Goal: Information Seeking & Learning: Compare options

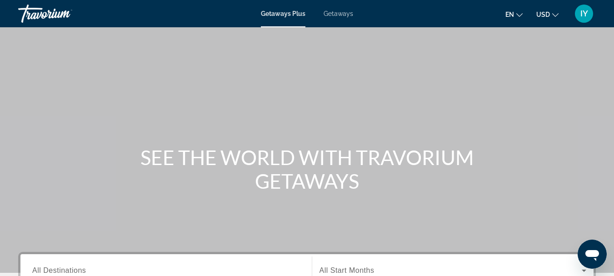
click at [335, 15] on span "Getaways" at bounding box center [339, 13] width 30 height 7
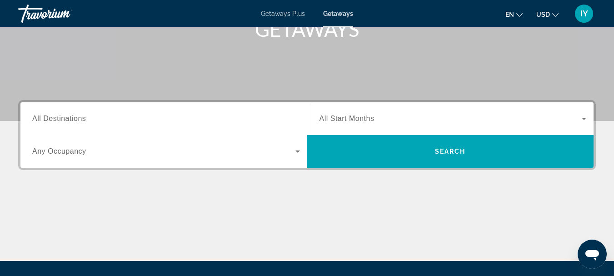
scroll to position [153, 0]
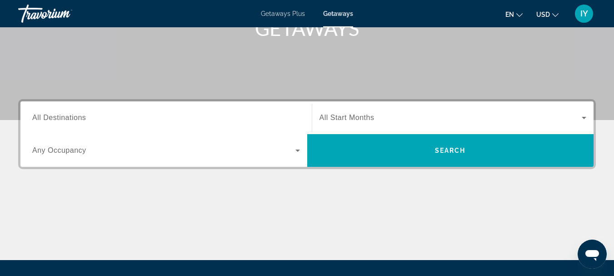
click at [44, 115] on span "All Destinations" at bounding box center [59, 118] width 54 height 8
click at [44, 115] on input "Destination All Destinations" at bounding box center [166, 118] width 268 height 11
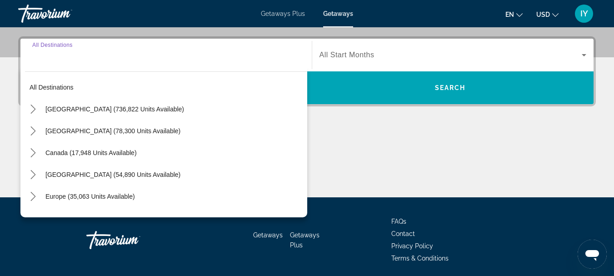
scroll to position [222, 0]
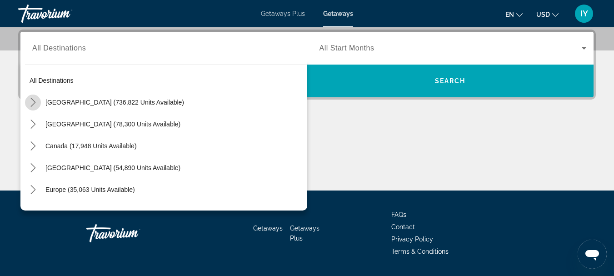
click at [33, 104] on icon "Toggle United States (736,822 units available) submenu" at bounding box center [32, 102] width 5 height 9
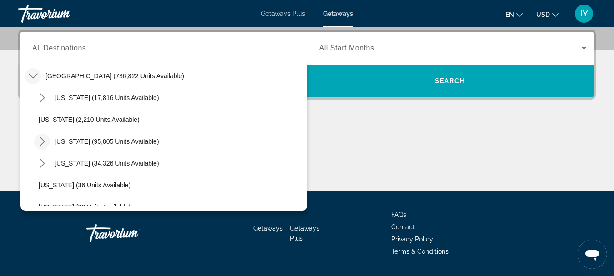
click at [44, 141] on icon "Toggle California (95,805 units available) submenu" at bounding box center [42, 141] width 5 height 9
click at [44, 141] on icon "Toggle California (95,805 units available) submenu" at bounding box center [41, 141] width 9 height 5
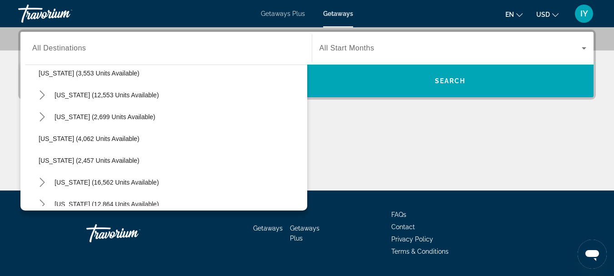
scroll to position [536, 0]
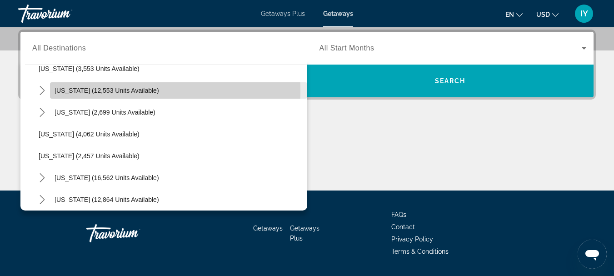
click at [58, 92] on span "[US_STATE] (12,553 units available)" at bounding box center [107, 90] width 105 height 7
type input "**********"
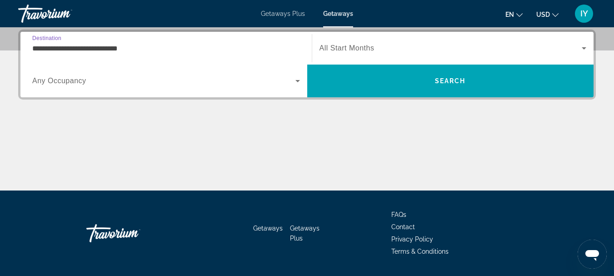
click at [585, 45] on icon "Search widget" at bounding box center [584, 48] width 11 height 11
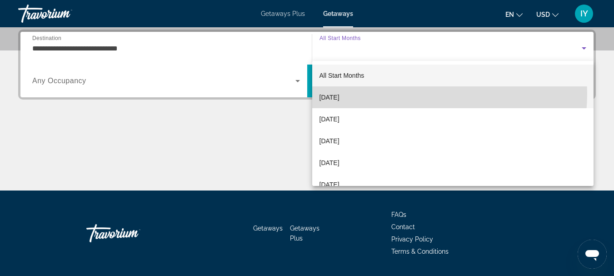
click at [398, 94] on mat-option "[DATE]" at bounding box center [453, 97] width 282 height 22
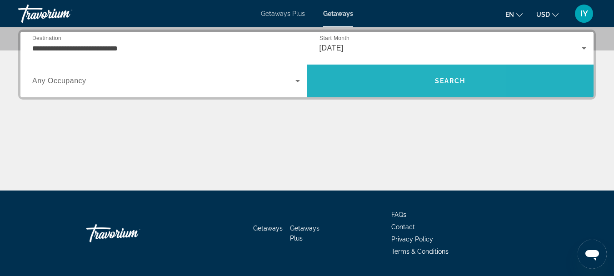
click at [435, 80] on span "Search" at bounding box center [450, 80] width 31 height 7
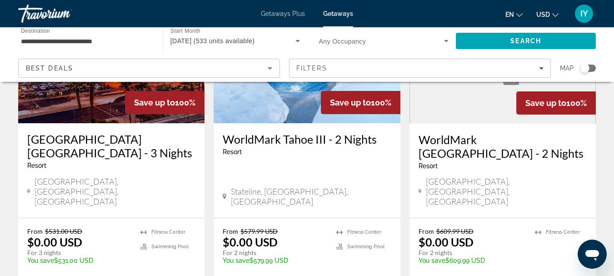
scroll to position [139, 0]
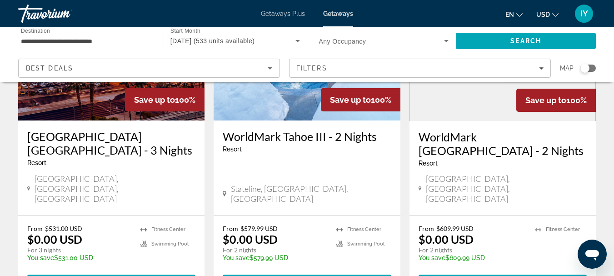
click at [250, 136] on h3 "WorldMark Tahoe III - 2 Nights" at bounding box center [307, 137] width 168 height 14
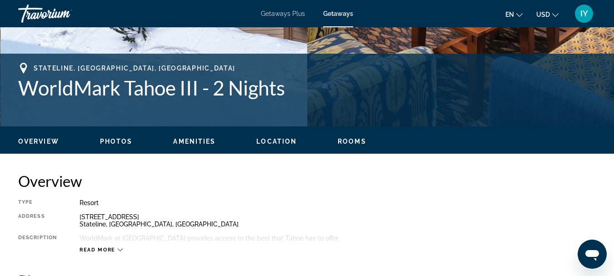
scroll to position [306, 0]
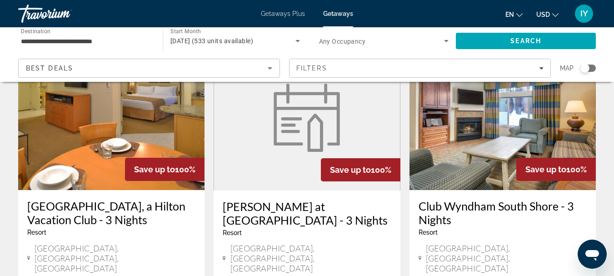
scroll to position [1101, 0]
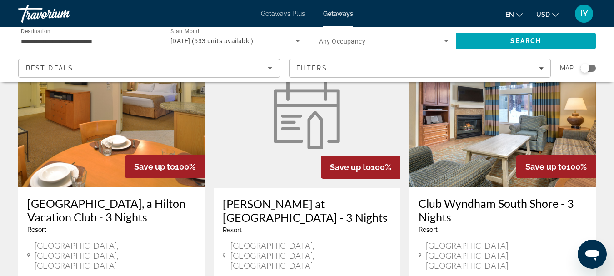
click at [486, 196] on h3 "Club Wyndham South Shore - 3 Nights" at bounding box center [503, 209] width 168 height 27
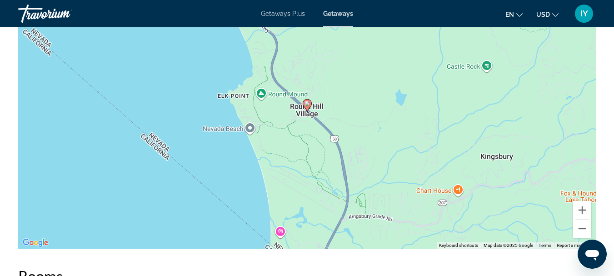
scroll to position [1391, 0]
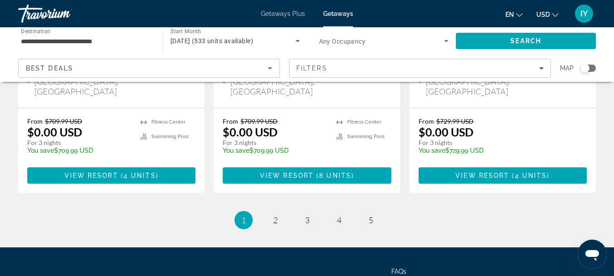
scroll to position [1278, 0]
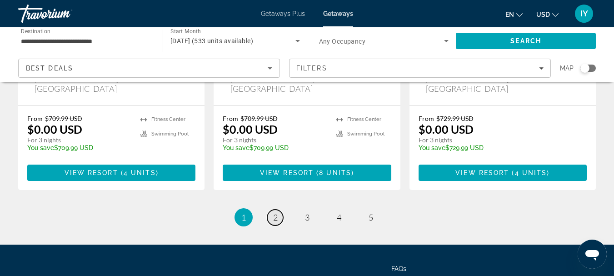
click at [275, 212] on span "2" at bounding box center [275, 217] width 5 height 10
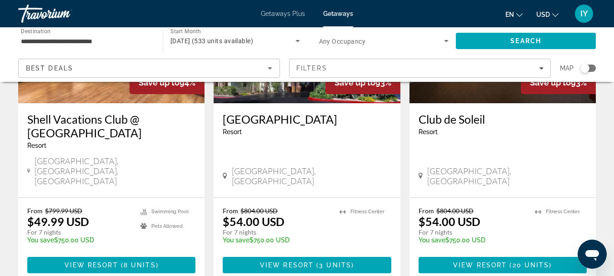
scroll to position [1277, 0]
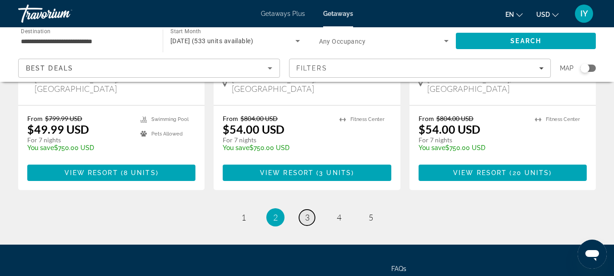
click at [307, 212] on span "3" at bounding box center [307, 217] width 5 height 10
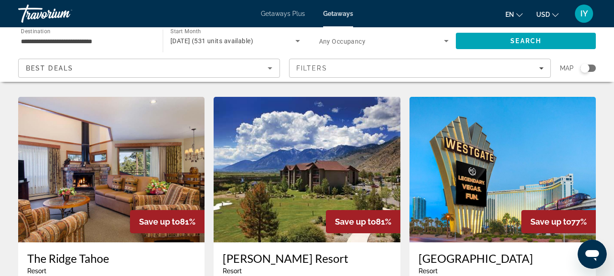
scroll to position [1068, 0]
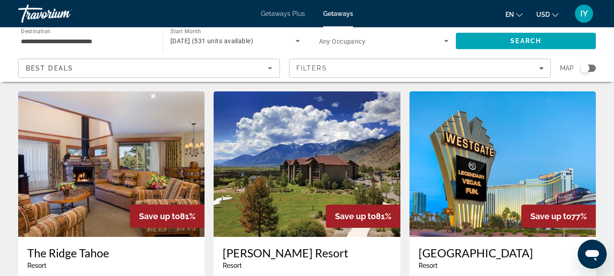
click at [114, 114] on img "Main content" at bounding box center [111, 163] width 186 height 145
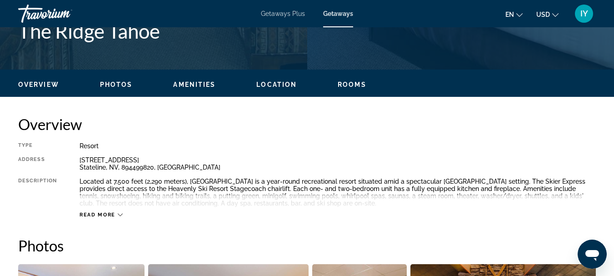
scroll to position [64, 0]
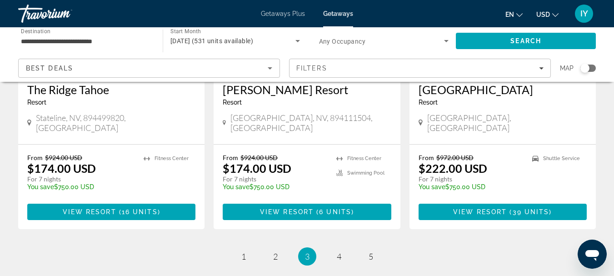
scroll to position [1277, 0]
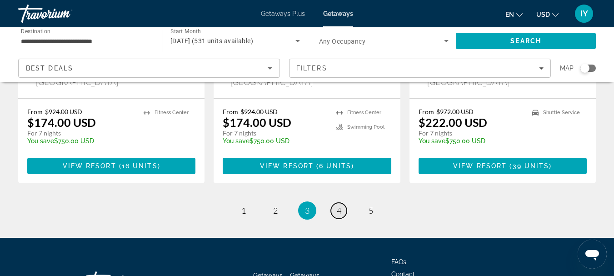
click at [342, 203] on link "page 4" at bounding box center [339, 211] width 16 height 16
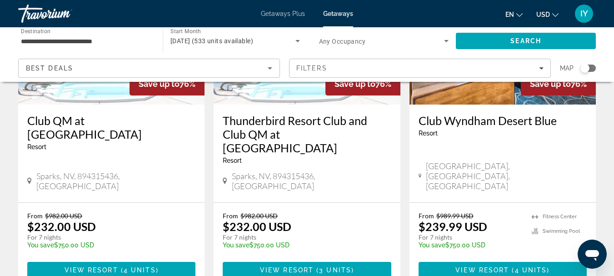
scroll to position [1271, 0]
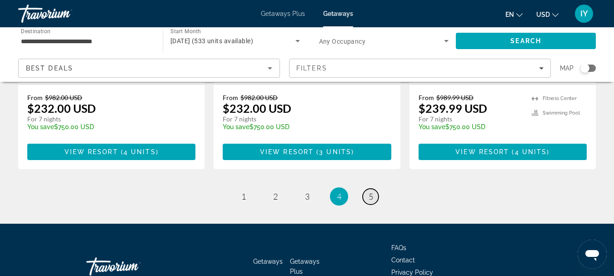
click at [372, 191] on span "5" at bounding box center [371, 196] width 5 height 10
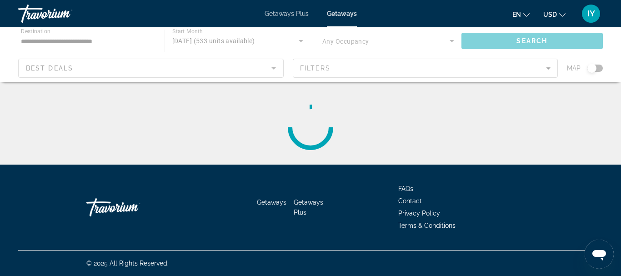
click at [372, 152] on div "Main content" at bounding box center [310, 127] width 585 height 73
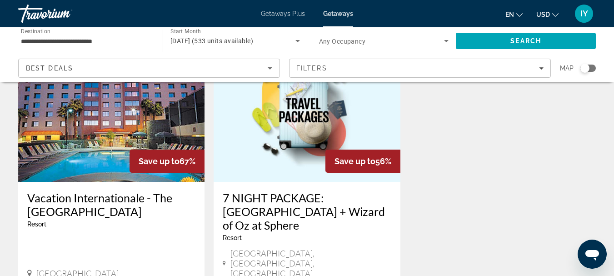
scroll to position [764, 0]
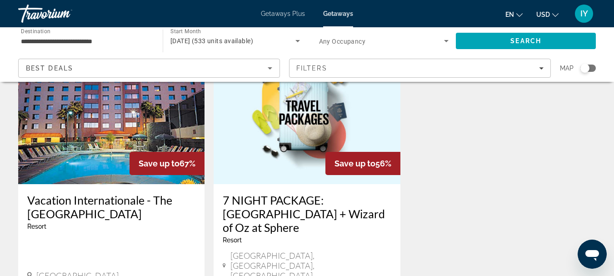
click at [331, 13] on span "Getaways" at bounding box center [338, 13] width 30 height 7
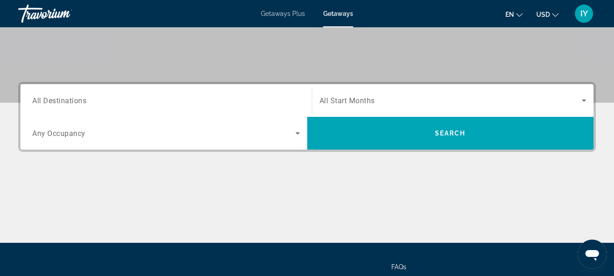
scroll to position [172, 0]
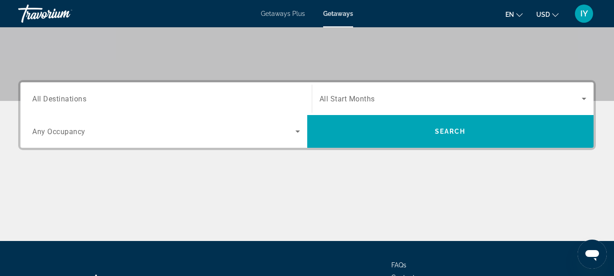
click at [76, 92] on div "Search widget" at bounding box center [166, 99] width 268 height 26
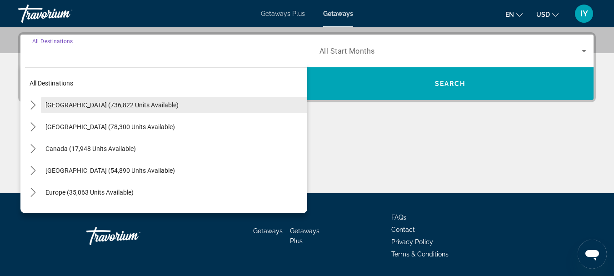
scroll to position [222, 0]
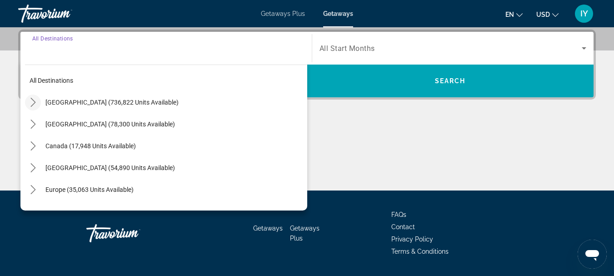
click at [33, 102] on icon "Toggle United States (736,822 units available) submenu" at bounding box center [33, 102] width 9 height 9
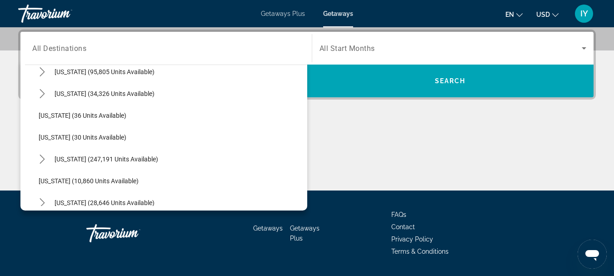
scroll to position [100, 0]
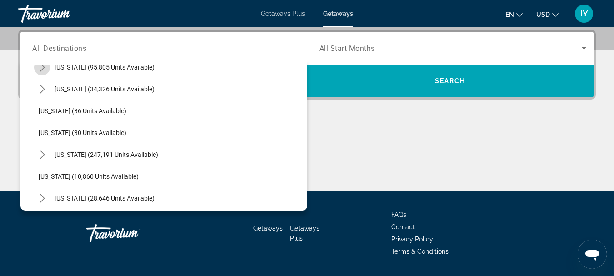
click at [43, 68] on icon "Toggle California (95,805 units available) submenu" at bounding box center [42, 67] width 9 height 9
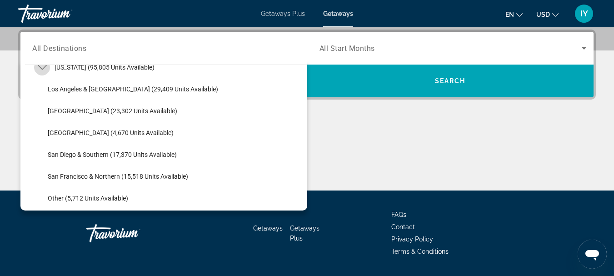
click at [43, 68] on icon "Toggle California (95,805 units available) submenu" at bounding box center [42, 67] width 9 height 9
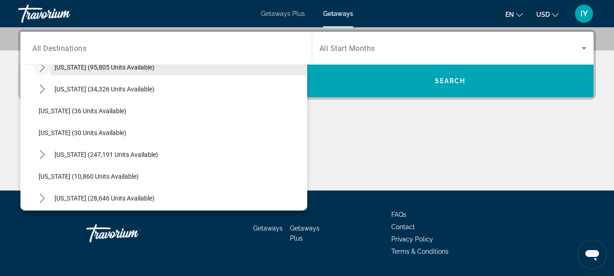
click at [103, 66] on span "[US_STATE] (95,805 units available)" at bounding box center [105, 67] width 100 height 7
type input "**********"
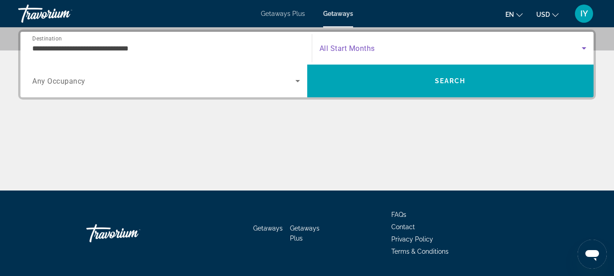
click at [583, 50] on icon "Search widget" at bounding box center [584, 48] width 11 height 11
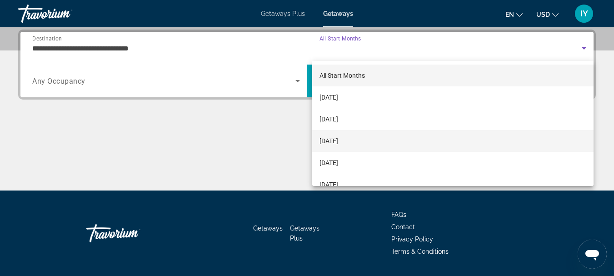
click at [338, 137] on span "[DATE]" at bounding box center [329, 140] width 19 height 11
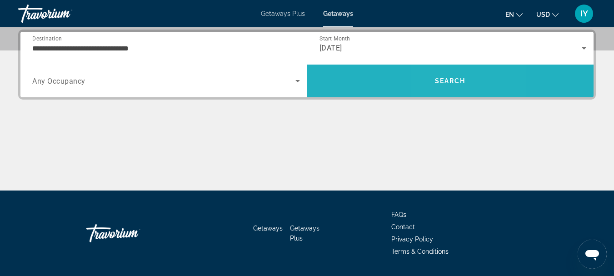
click at [445, 76] on span "Search" at bounding box center [450, 81] width 287 height 22
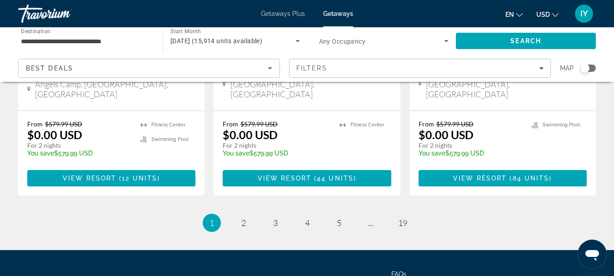
scroll to position [1289, 0]
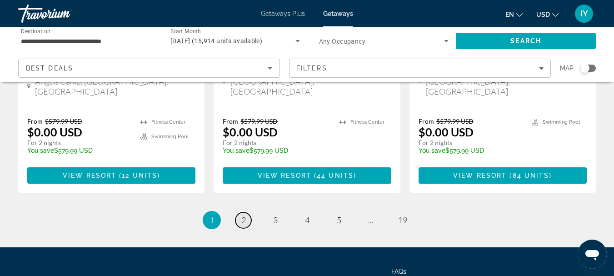
click at [243, 215] on span "2" at bounding box center [243, 220] width 5 height 10
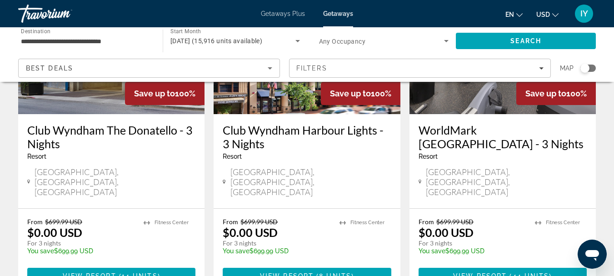
scroll to position [1231, 0]
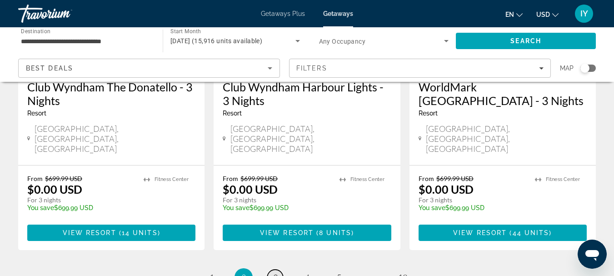
click at [279, 270] on link "page 3" at bounding box center [275, 278] width 16 height 16
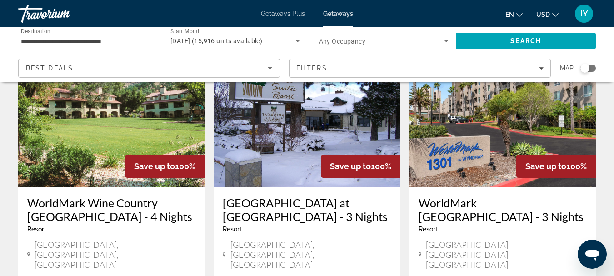
scroll to position [774, 0]
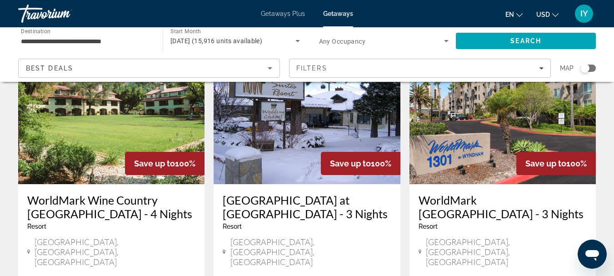
click at [296, 193] on h3 "[GEOGRAPHIC_DATA] at [GEOGRAPHIC_DATA] - 3 Nights" at bounding box center [307, 206] width 168 height 27
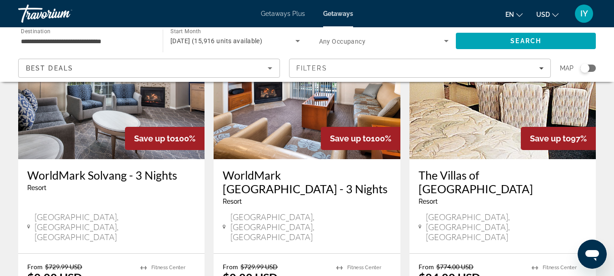
scroll to position [1139, 0]
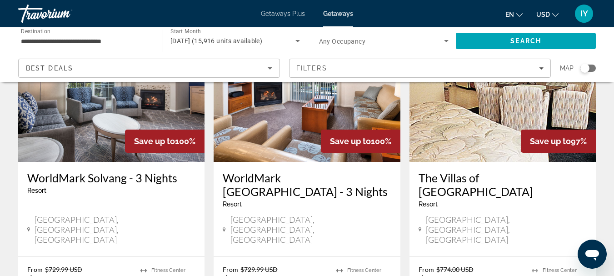
click at [337, 15] on span "Getaways" at bounding box center [338, 13] width 30 height 7
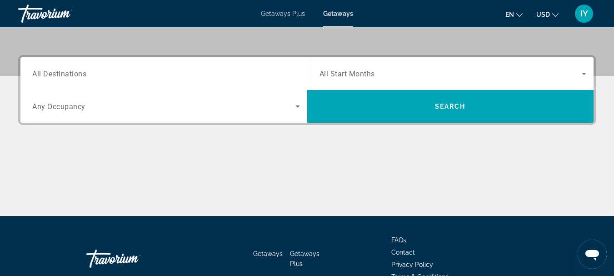
scroll to position [201, 0]
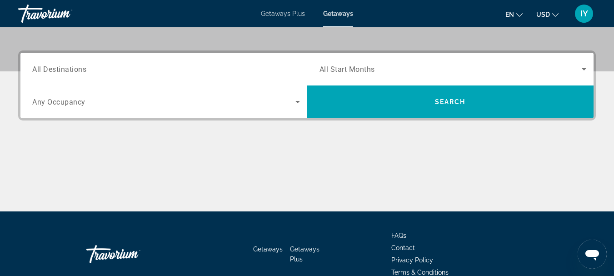
click at [34, 70] on span "All Destinations" at bounding box center [59, 69] width 54 height 9
click at [34, 70] on input "Destination All Destinations" at bounding box center [166, 69] width 268 height 11
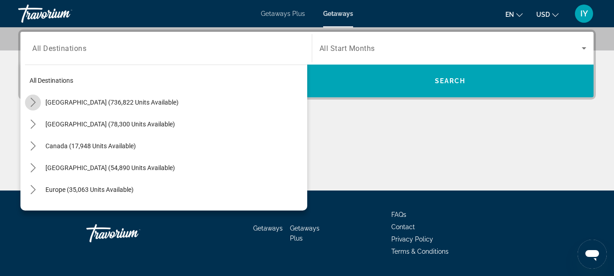
click at [31, 105] on icon "Toggle United States (736,822 units available) submenu" at bounding box center [33, 102] width 9 height 9
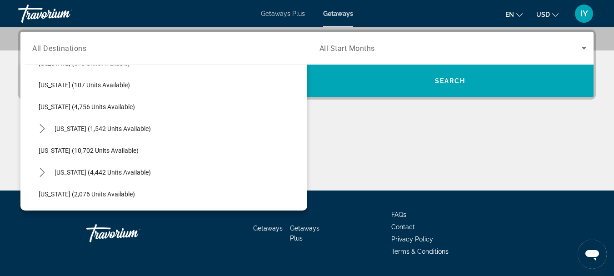
scroll to position [522, 0]
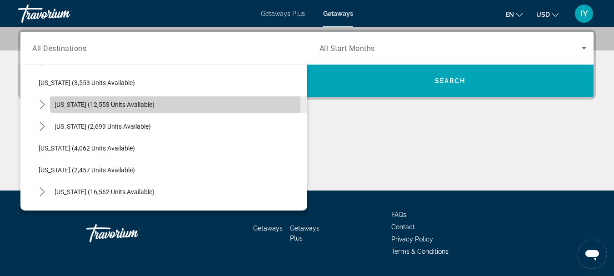
click at [105, 107] on span "[US_STATE] (12,553 units available)" at bounding box center [105, 104] width 100 height 7
type input "**********"
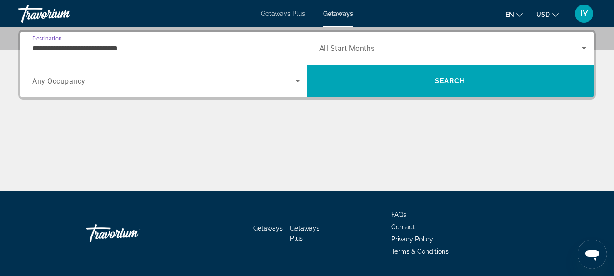
click at [335, 50] on span "All Start Months" at bounding box center [347, 48] width 55 height 9
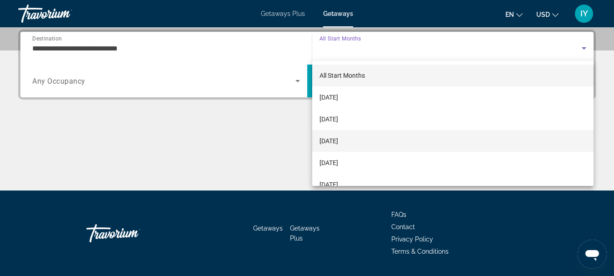
click at [338, 141] on span "[DATE]" at bounding box center [329, 140] width 19 height 11
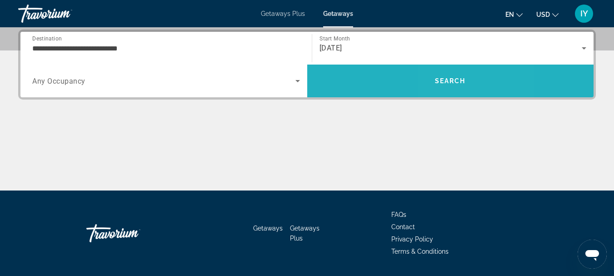
click at [449, 84] on span "Search" at bounding box center [450, 80] width 31 height 7
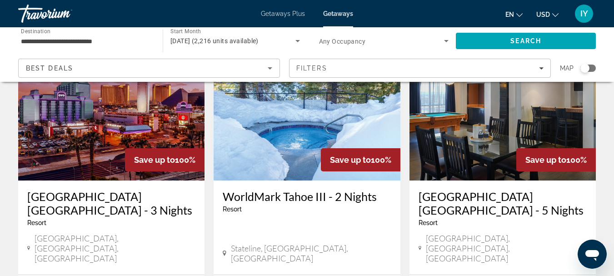
scroll to position [128, 0]
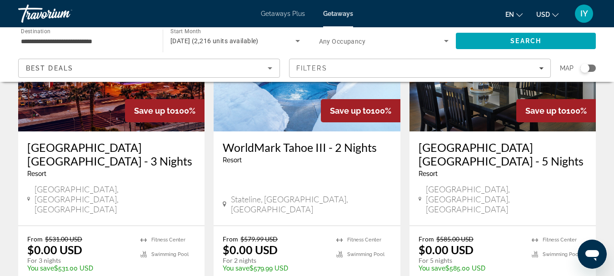
click at [262, 148] on h3 "WorldMark Tahoe III - 2 Nights" at bounding box center [307, 147] width 168 height 14
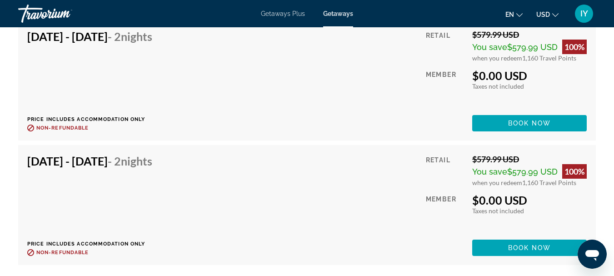
scroll to position [2062, 0]
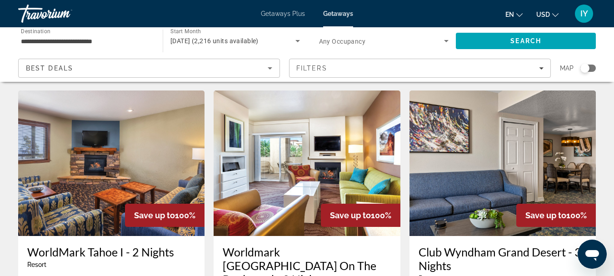
scroll to position [1101, 0]
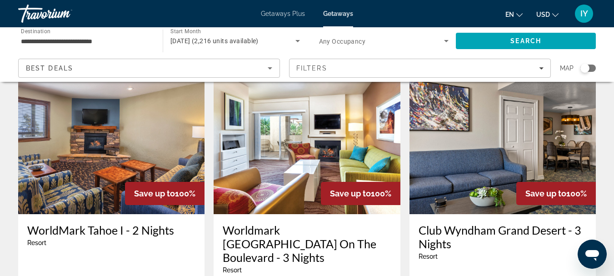
click at [81, 223] on h3 "WorldMark Tahoe I - 2 Nights" at bounding box center [111, 230] width 168 height 14
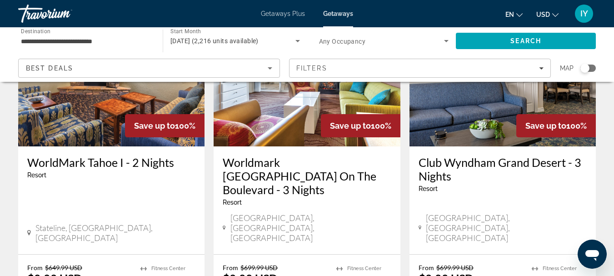
scroll to position [1171, 0]
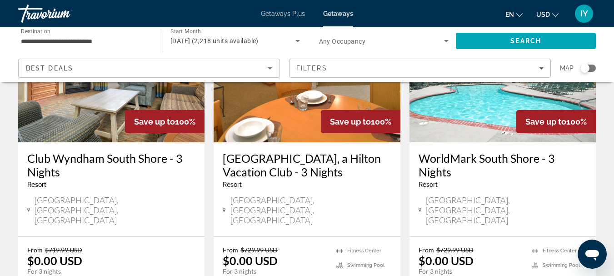
scroll to position [120, 0]
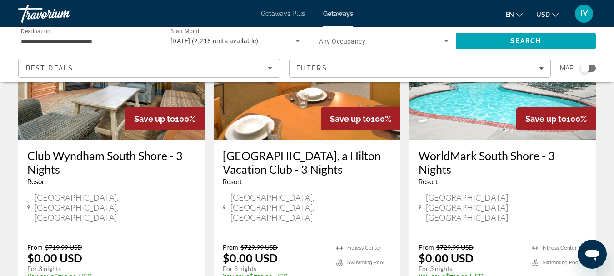
click at [95, 153] on h3 "Club Wyndham South Shore - 3 Nights" at bounding box center [111, 162] width 168 height 27
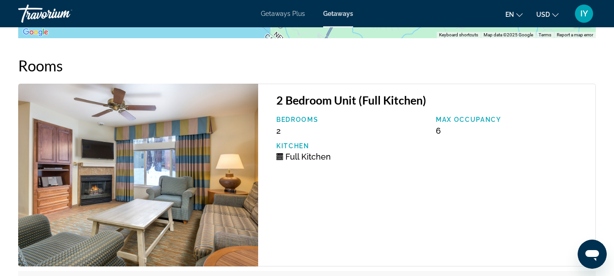
scroll to position [1559, 0]
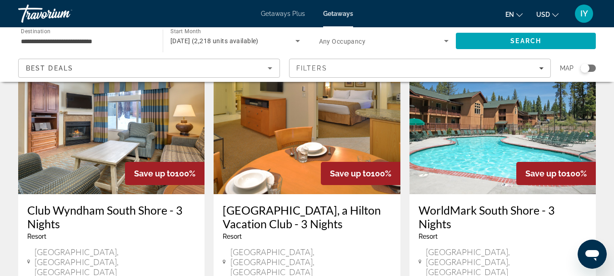
scroll to position [81, 0]
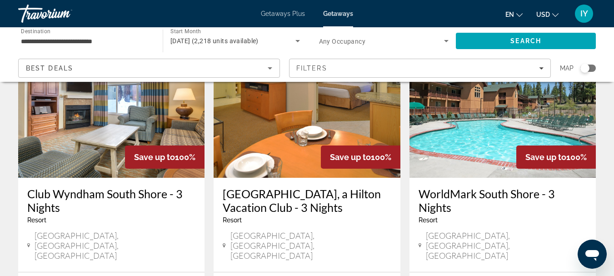
click at [443, 191] on h3 "WorldMark South Shore - 3 Nights" at bounding box center [503, 200] width 168 height 27
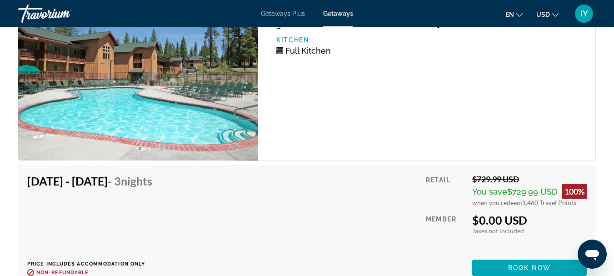
scroll to position [2641, 0]
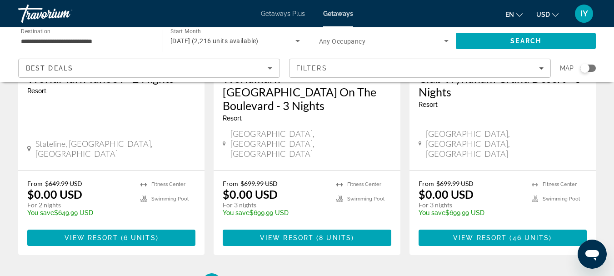
scroll to position [1255, 0]
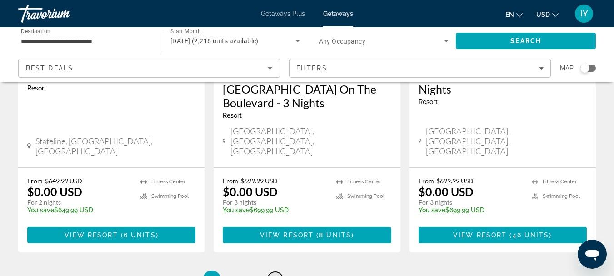
click at [273, 275] on span "3" at bounding box center [275, 280] width 5 height 10
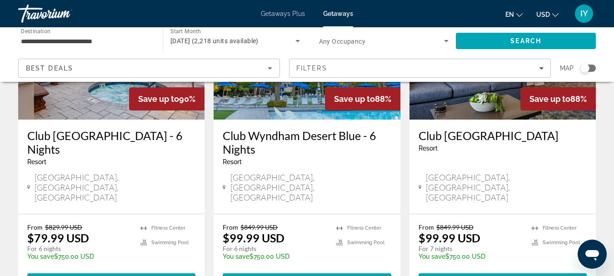
scroll to position [1277, 0]
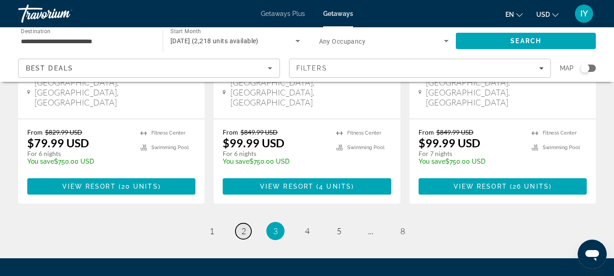
click at [242, 226] on span "2" at bounding box center [243, 231] width 5 height 10
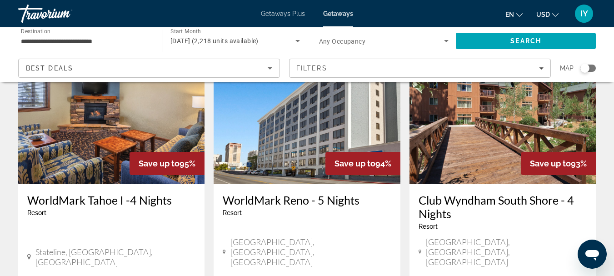
scroll to position [744, 0]
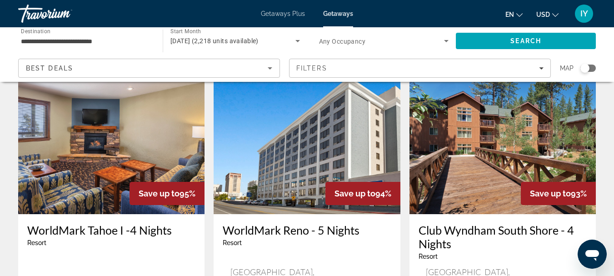
click at [286, 223] on h3 "WorldMark Reno - 5 Nights" at bounding box center [307, 230] width 168 height 14
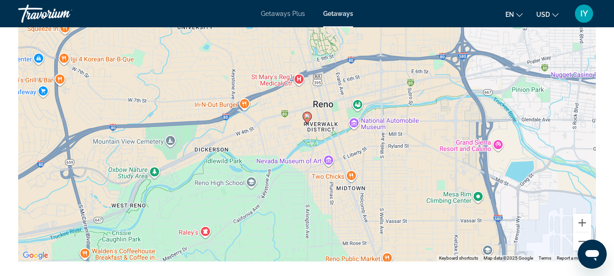
scroll to position [1717, 0]
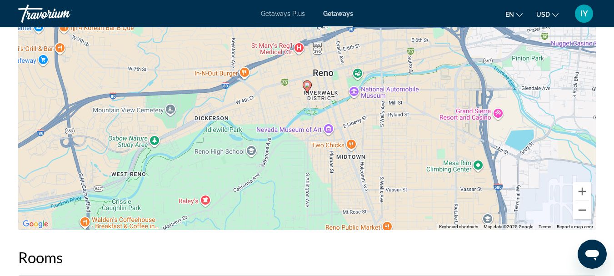
click at [581, 219] on button "Zoom out" at bounding box center [582, 210] width 18 height 18
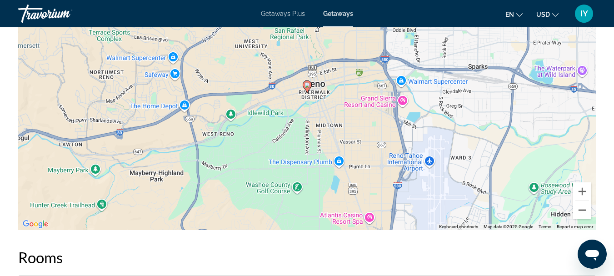
click at [581, 219] on button "Zoom out" at bounding box center [582, 210] width 18 height 18
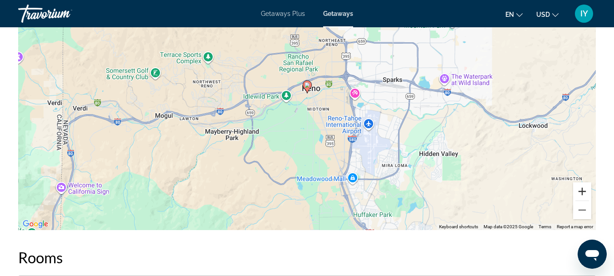
click at [582, 201] on button "Zoom in" at bounding box center [582, 191] width 18 height 18
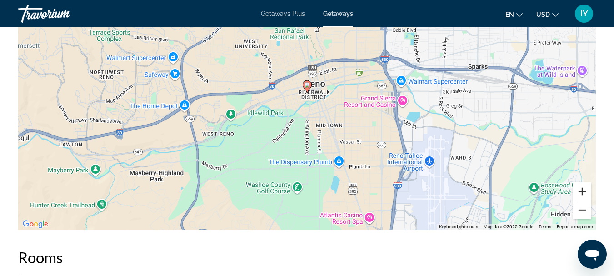
click at [582, 201] on button "Zoom in" at bounding box center [582, 191] width 18 height 18
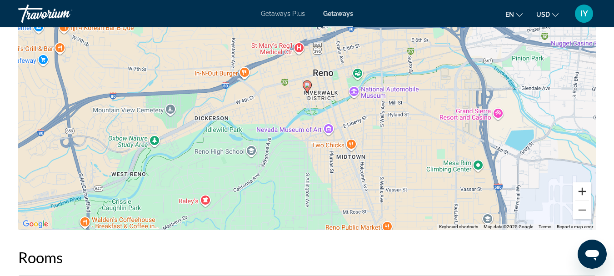
click at [582, 201] on button "Zoom in" at bounding box center [582, 191] width 18 height 18
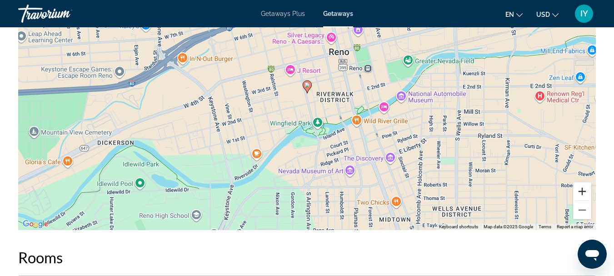
click at [582, 201] on button "Zoom in" at bounding box center [582, 191] width 18 height 18
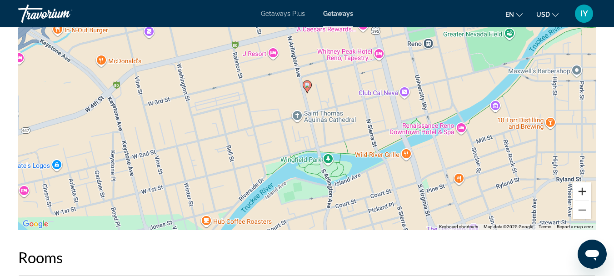
click at [582, 201] on button "Zoom in" at bounding box center [582, 191] width 18 height 18
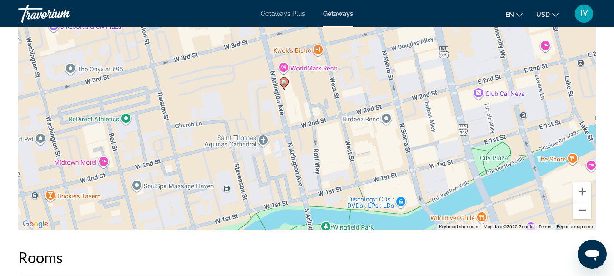
drag, startPoint x: 427, startPoint y: 191, endPoint x: 403, endPoint y: 186, distance: 25.2
click at [403, 186] on div "To activate drag with keyboard, press Alt + Enter. Once in keyboard drag state,…" at bounding box center [307, 93] width 578 height 273
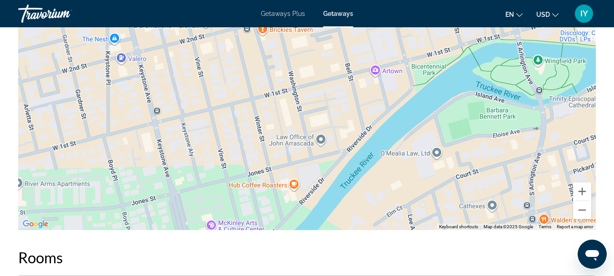
drag, startPoint x: 408, startPoint y: 105, endPoint x: 621, endPoint y: -55, distance: 265.6
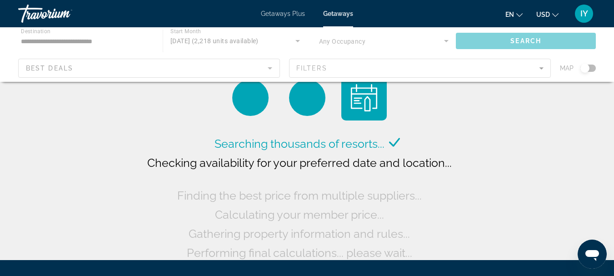
click at [332, 16] on span "Getaways" at bounding box center [338, 13] width 30 height 7
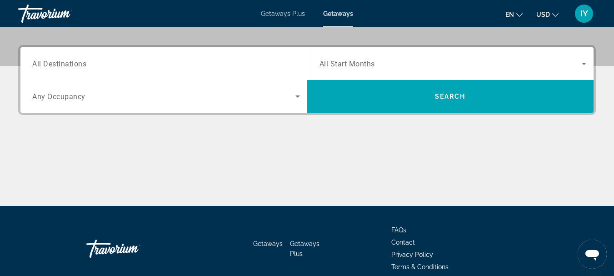
scroll to position [209, 0]
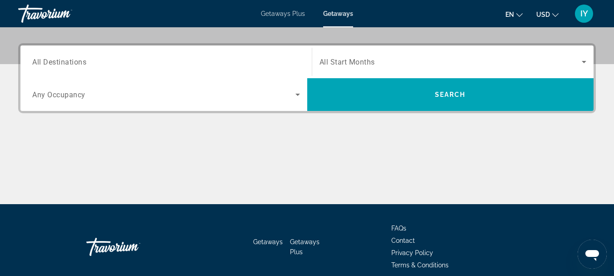
click at [35, 66] on input "Destination All Destinations" at bounding box center [166, 62] width 268 height 11
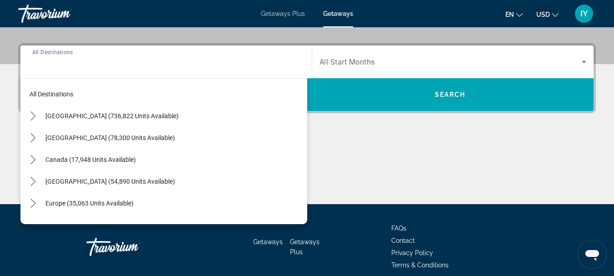
scroll to position [222, 0]
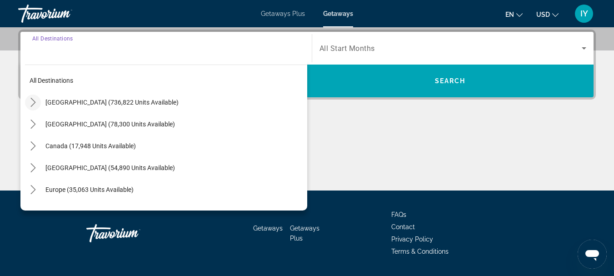
click at [34, 101] on icon "Toggle United States (736,822 units available) submenu" at bounding box center [32, 102] width 5 height 9
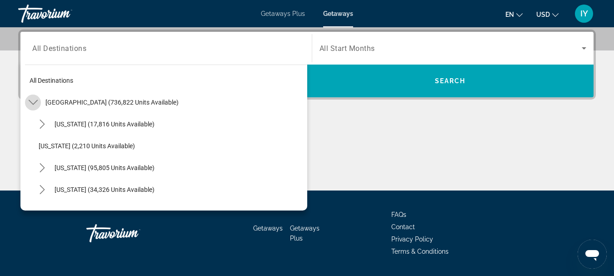
scroll to position [26, 0]
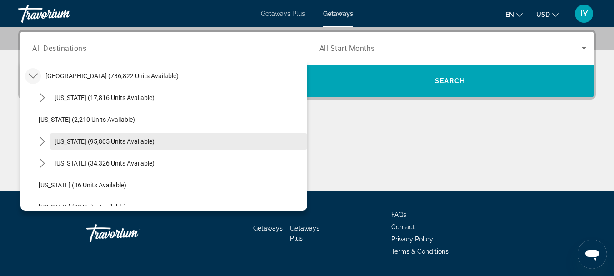
click at [66, 138] on span "[US_STATE] (95,805 units available)" at bounding box center [105, 141] width 100 height 7
type input "**********"
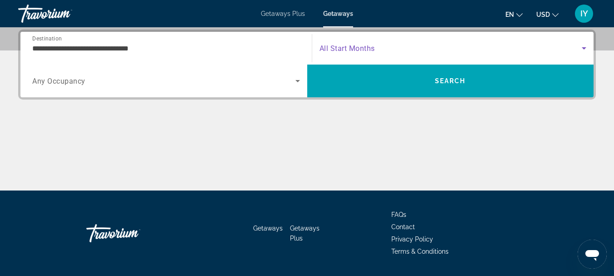
click at [582, 48] on icon "Search widget" at bounding box center [584, 48] width 11 height 11
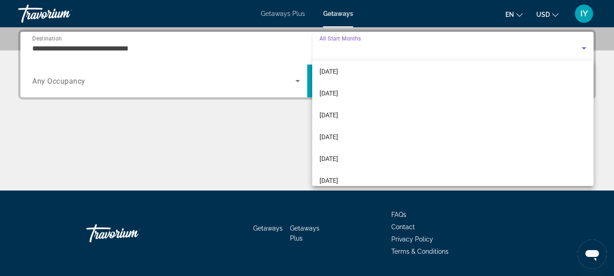
scroll to position [181, 0]
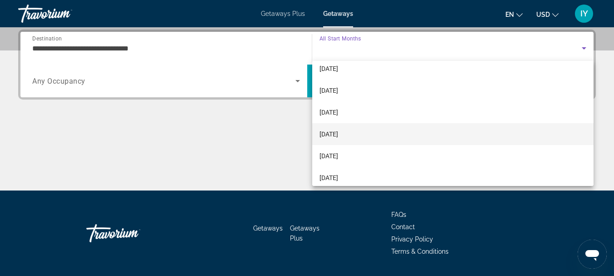
click at [376, 132] on mat-option "[DATE]" at bounding box center [453, 134] width 282 height 22
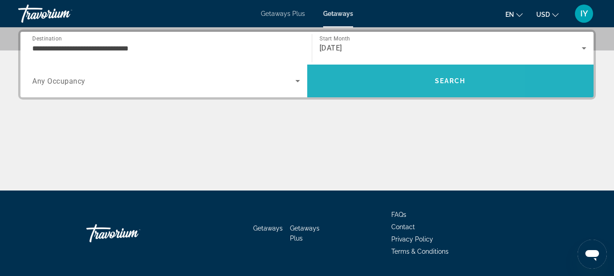
click at [445, 84] on span "Search" at bounding box center [450, 80] width 31 height 7
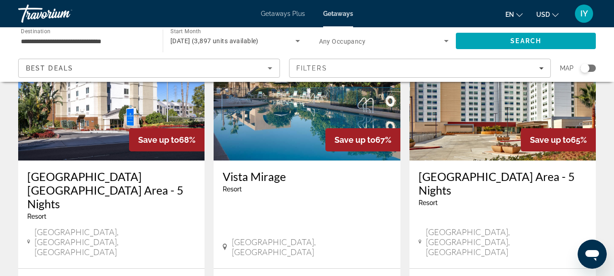
scroll to position [1277, 0]
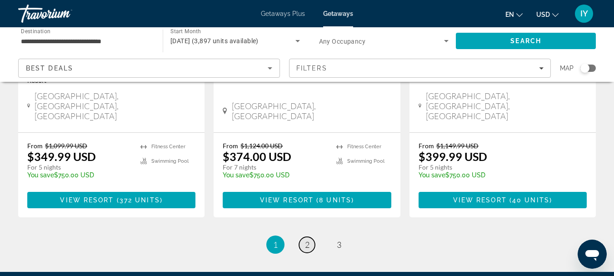
click at [307, 240] on span "2" at bounding box center [307, 245] width 5 height 10
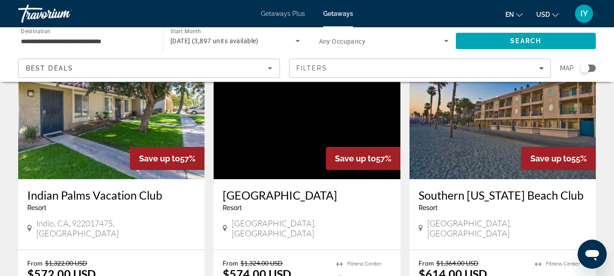
scroll to position [366, 0]
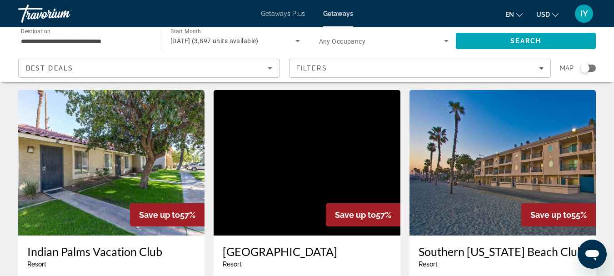
click at [495, 245] on h3 "Southern [US_STATE] Beach Club" at bounding box center [503, 252] width 168 height 14
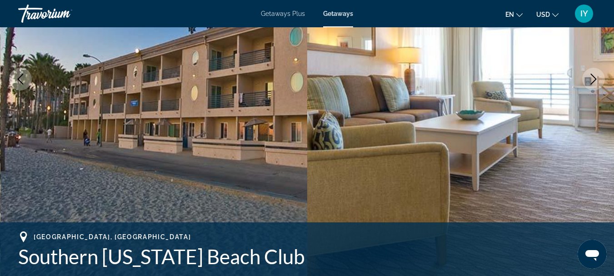
scroll to position [169, 0]
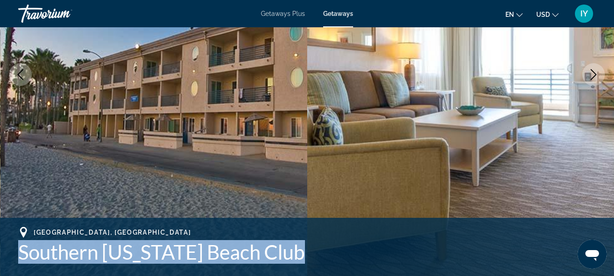
drag, startPoint x: 21, startPoint y: 252, endPoint x: 307, endPoint y: 251, distance: 286.0
click at [307, 251] on h1 "Southern [US_STATE] Beach Club" at bounding box center [307, 252] width 578 height 24
copy h1 "Southern [US_STATE] Beach Club"
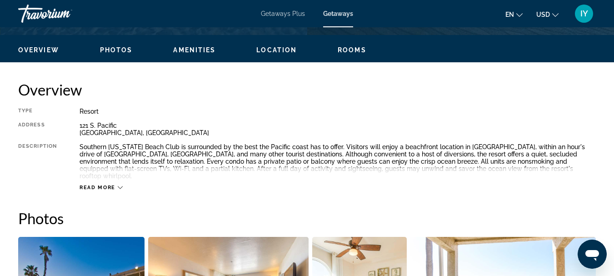
scroll to position [552, 0]
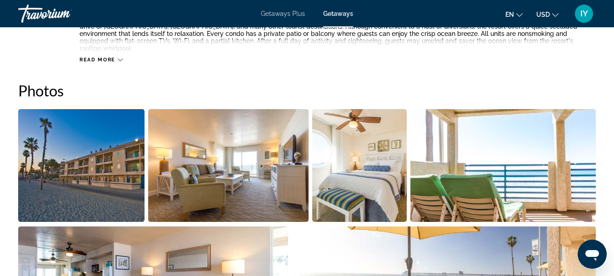
click at [92, 172] on img "Open full-screen image slider" at bounding box center [81, 165] width 126 height 113
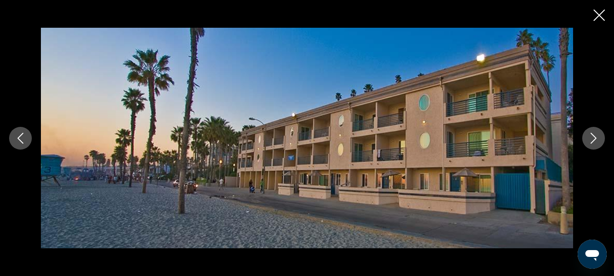
click at [594, 140] on icon "Next image" at bounding box center [594, 138] width 6 height 11
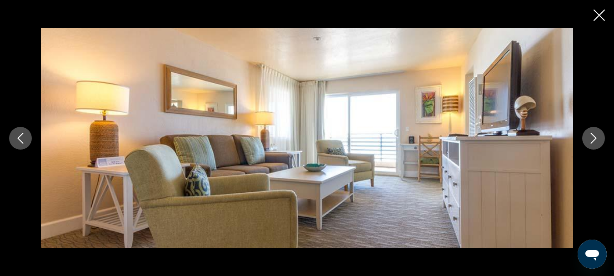
click at [594, 140] on icon "Next image" at bounding box center [594, 138] width 6 height 11
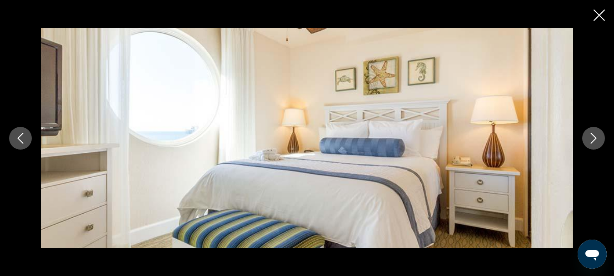
click at [594, 140] on icon "Next image" at bounding box center [594, 138] width 6 height 11
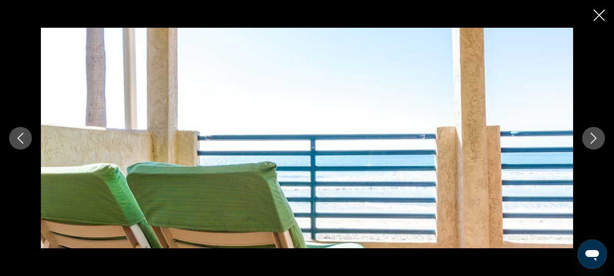
click at [594, 140] on icon "Next image" at bounding box center [594, 138] width 6 height 11
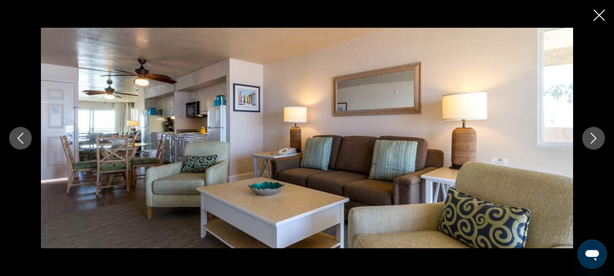
click at [593, 135] on icon "Next image" at bounding box center [594, 138] width 6 height 11
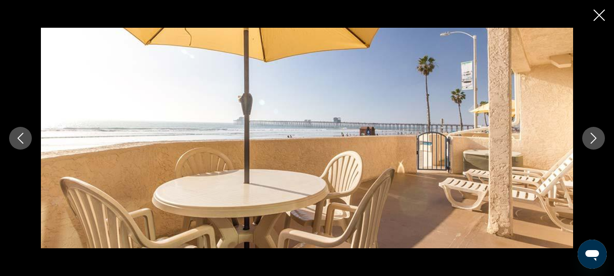
click at [593, 135] on icon "Next image" at bounding box center [594, 138] width 6 height 11
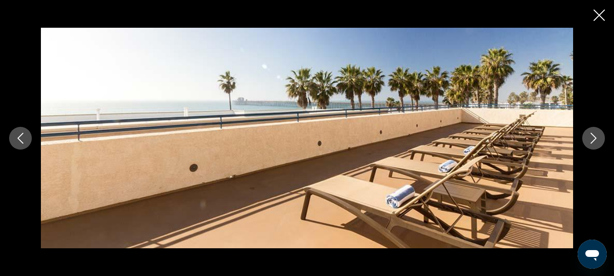
click at [593, 135] on icon "Next image" at bounding box center [594, 138] width 6 height 11
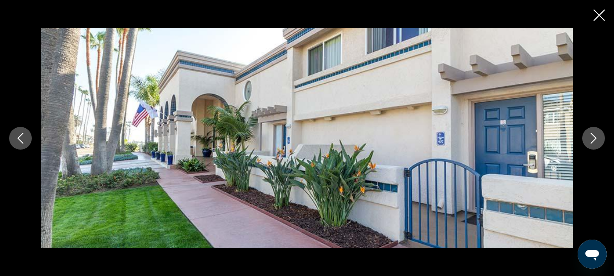
click at [593, 135] on icon "Next image" at bounding box center [594, 138] width 6 height 11
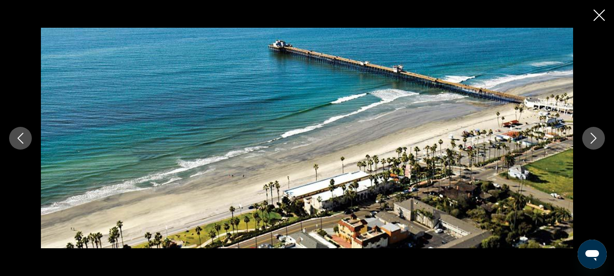
click at [593, 135] on icon "Next image" at bounding box center [594, 138] width 6 height 11
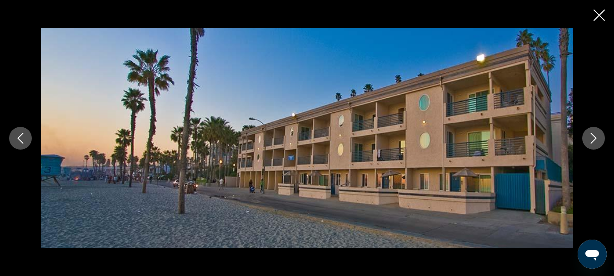
click at [593, 135] on icon "Next image" at bounding box center [594, 138] width 6 height 11
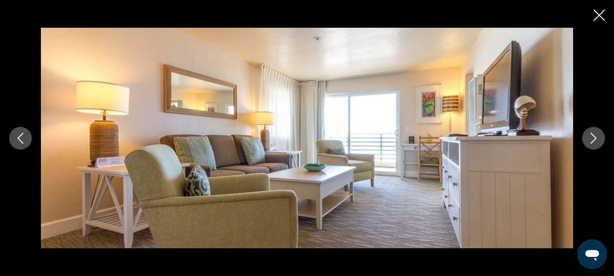
click at [600, 11] on icon "Close slideshow" at bounding box center [599, 15] width 11 height 11
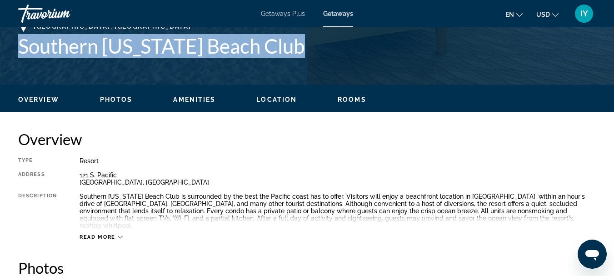
scroll to position [0, 0]
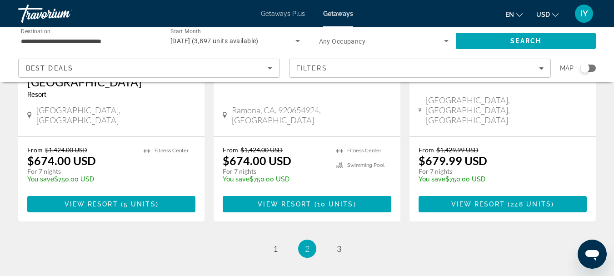
scroll to position [1231, 0]
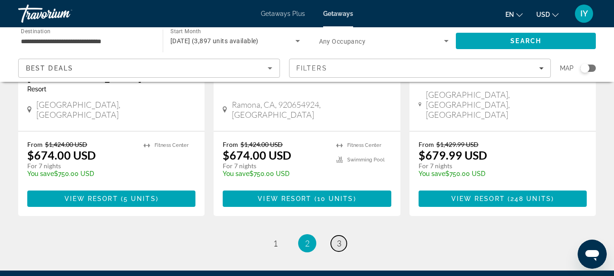
click at [338, 238] on span "3" at bounding box center [339, 243] width 5 height 10
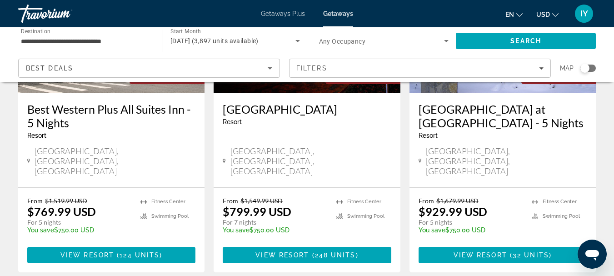
scroll to position [164, 0]
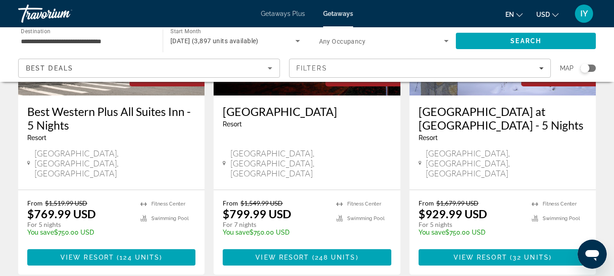
click at [337, 13] on span "Getaways" at bounding box center [338, 13] width 30 height 7
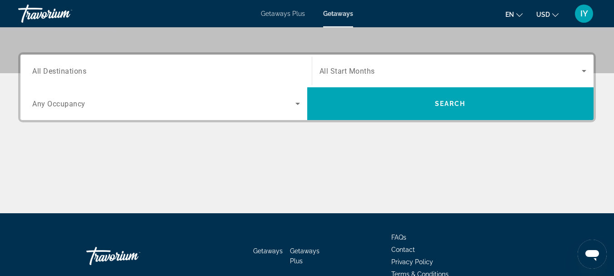
scroll to position [206, 0]
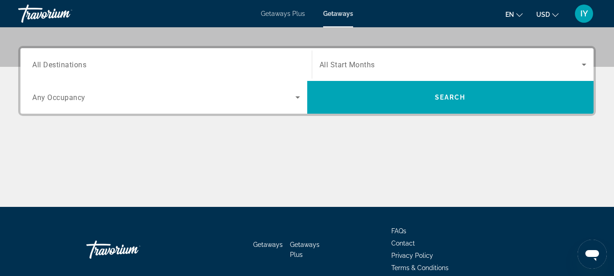
click at [49, 66] on span "All Destinations" at bounding box center [59, 64] width 54 height 9
click at [49, 66] on input "Destination All Destinations" at bounding box center [166, 65] width 268 height 11
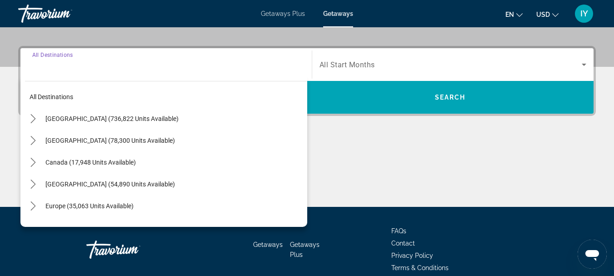
scroll to position [222, 0]
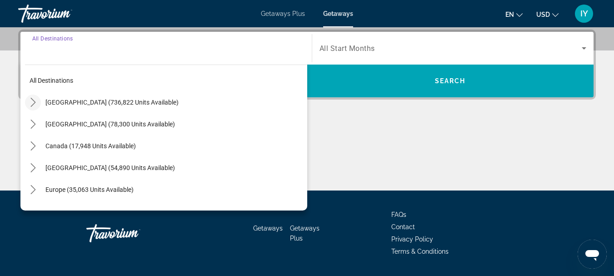
click at [35, 101] on icon "Toggle United States (736,822 units available) submenu" at bounding box center [33, 102] width 9 height 9
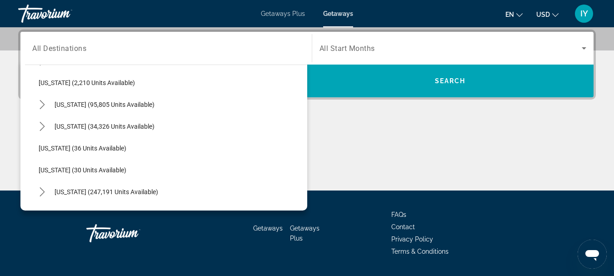
scroll to position [68, 0]
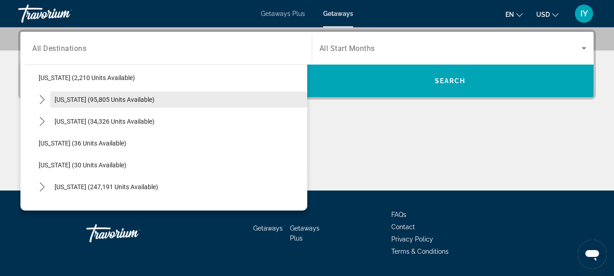
click at [82, 96] on span "[US_STATE] (95,805 units available)" at bounding box center [105, 99] width 100 height 7
type input "**********"
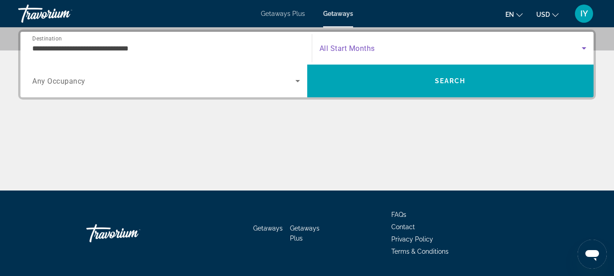
click at [582, 47] on icon "Search widget" at bounding box center [584, 48] width 5 height 2
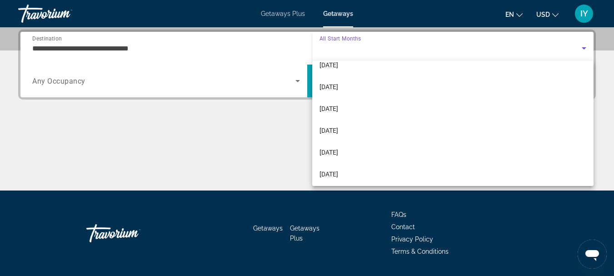
scroll to position [123, 0]
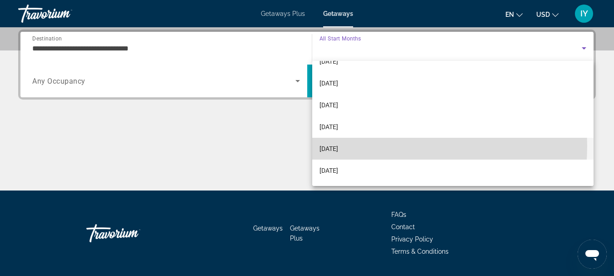
click at [377, 146] on mat-option "[DATE]" at bounding box center [453, 149] width 282 height 22
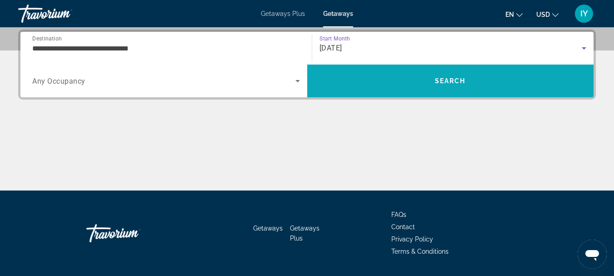
click at [436, 76] on span "Search" at bounding box center [450, 81] width 287 height 22
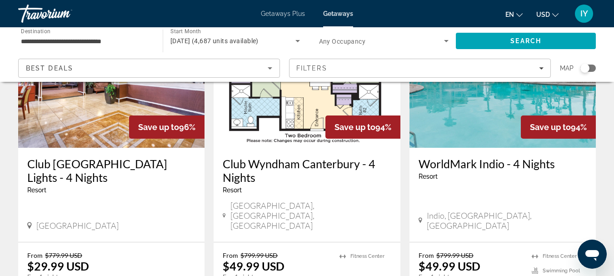
scroll to position [1249, 0]
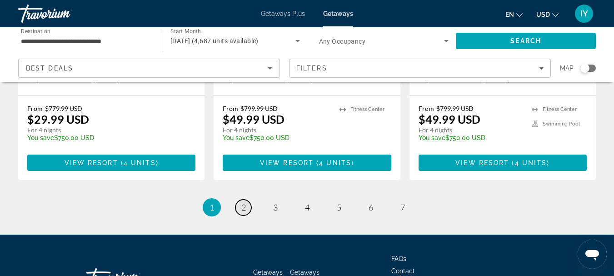
click at [246, 200] on link "page 2" at bounding box center [244, 208] width 16 height 16
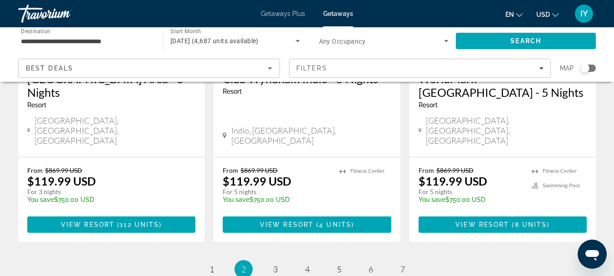
scroll to position [1277, 0]
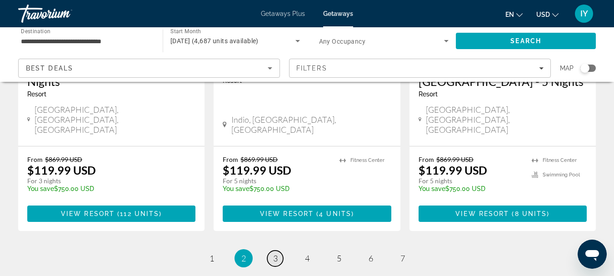
click at [276, 253] on span "3" at bounding box center [275, 258] width 5 height 10
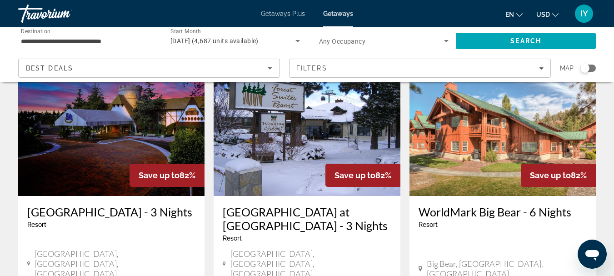
scroll to position [399, 0]
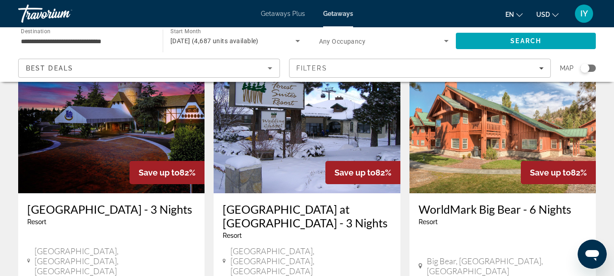
drag, startPoint x: 611, startPoint y: 98, endPoint x: 619, endPoint y: 109, distance: 13.0
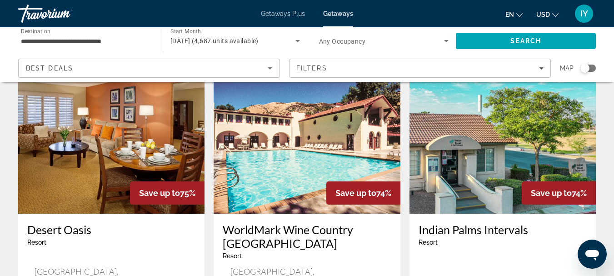
scroll to position [1263, 0]
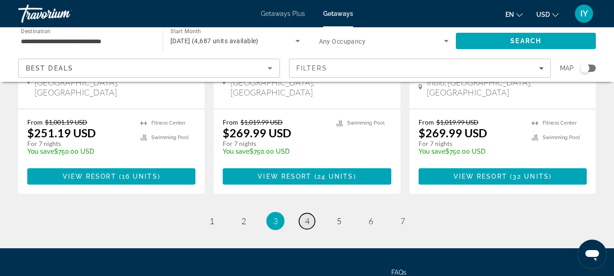
click at [308, 216] on span "4" at bounding box center [307, 221] width 5 height 10
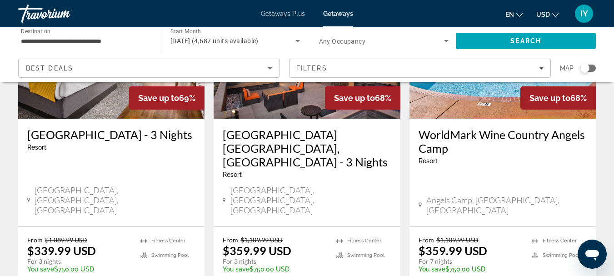
scroll to position [481, 0]
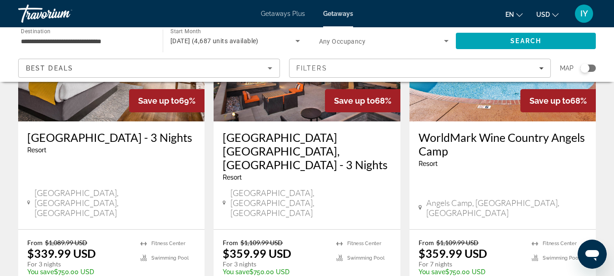
drag, startPoint x: 606, startPoint y: 114, endPoint x: 606, endPoint y: 119, distance: 5.0
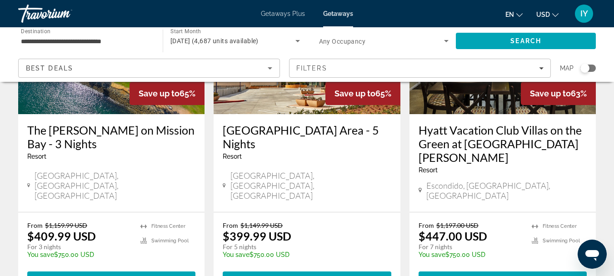
scroll to position [1244, 0]
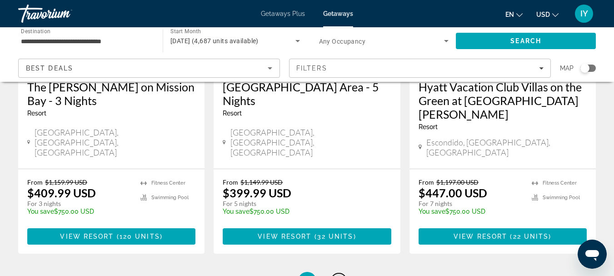
click at [337, 276] on span "5" at bounding box center [339, 281] width 5 height 10
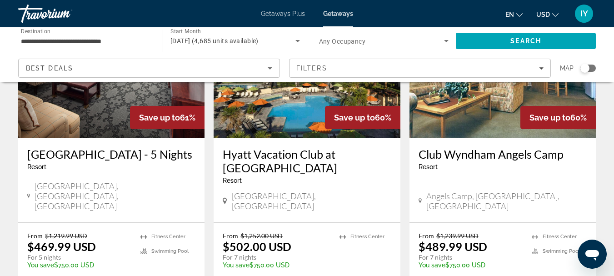
scroll to position [470, 0]
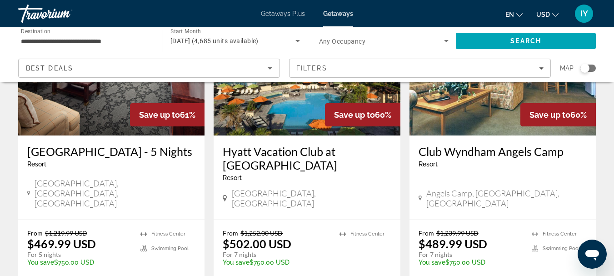
drag, startPoint x: 613, startPoint y: 115, endPoint x: 618, endPoint y: 117, distance: 5.5
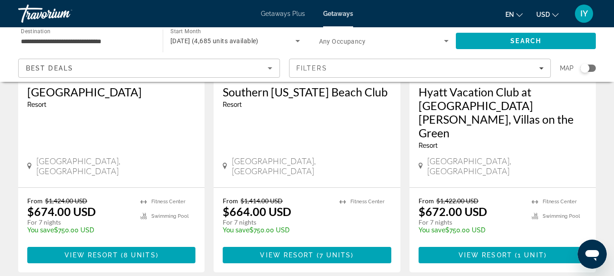
scroll to position [1225, 0]
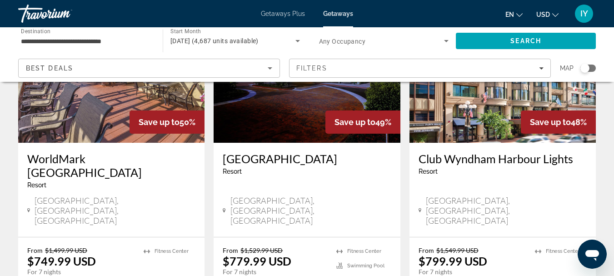
scroll to position [451, 0]
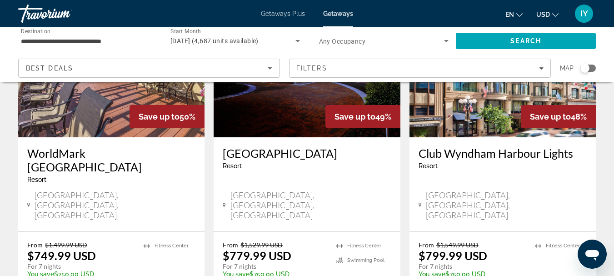
click at [93, 149] on h3 "WorldMark [GEOGRAPHIC_DATA]" at bounding box center [111, 159] width 168 height 27
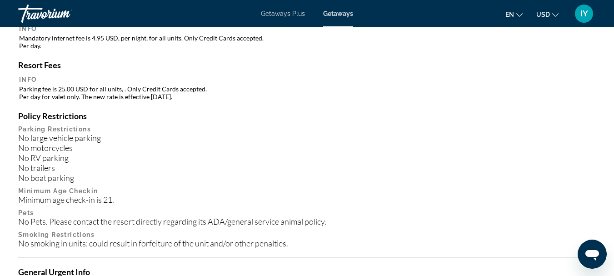
scroll to position [1088, 0]
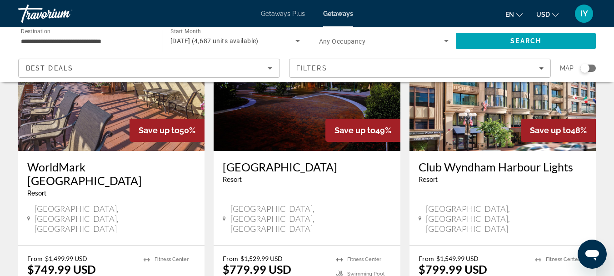
scroll to position [429, 0]
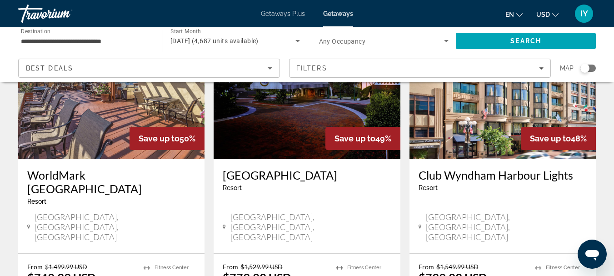
click at [497, 135] on img "Main content" at bounding box center [503, 86] width 186 height 145
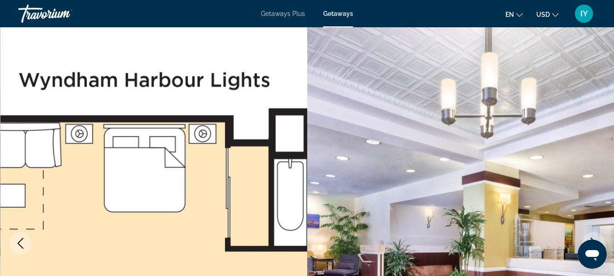
click at [334, 14] on span "Getaways" at bounding box center [338, 13] width 30 height 7
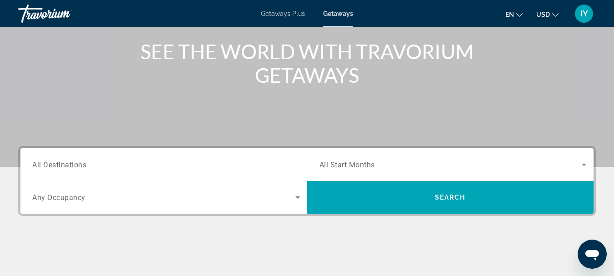
scroll to position [173, 0]
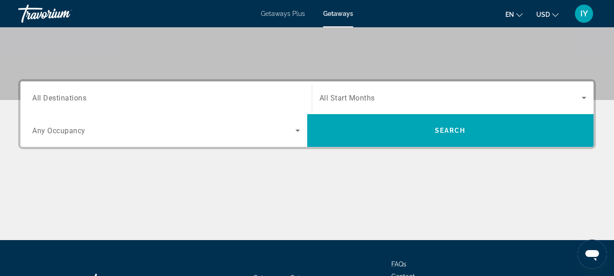
click at [34, 99] on span "All Destinations" at bounding box center [59, 97] width 54 height 9
click at [34, 99] on input "Destination All Destinations" at bounding box center [166, 98] width 268 height 11
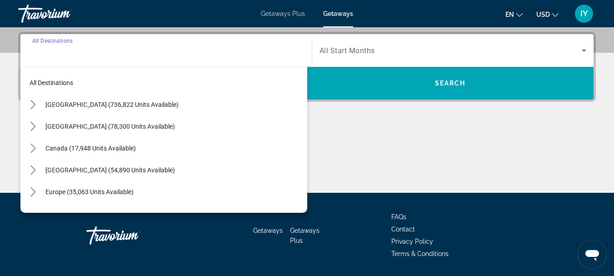
scroll to position [222, 0]
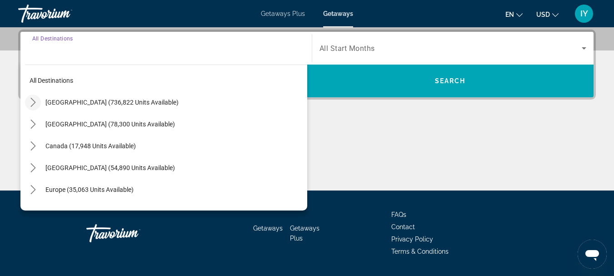
click at [34, 103] on icon "Toggle United States (736,822 units available) submenu" at bounding box center [33, 102] width 9 height 9
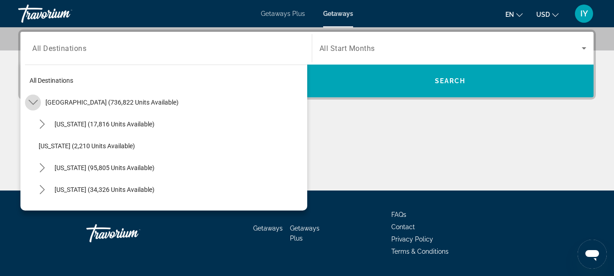
scroll to position [26, 0]
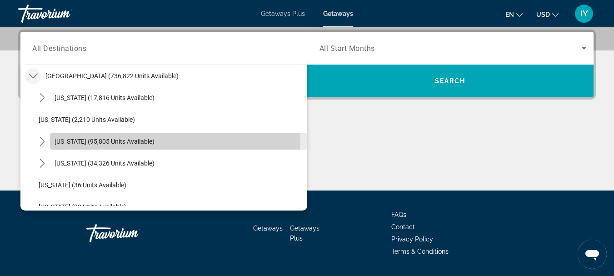
click at [73, 138] on span "[US_STATE] (95,805 units available)" at bounding box center [105, 141] width 100 height 7
type input "**********"
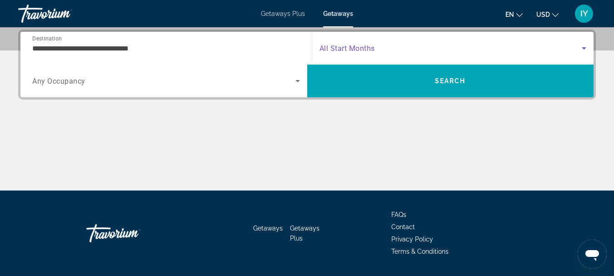
click at [586, 50] on icon "Search widget" at bounding box center [584, 48] width 11 height 11
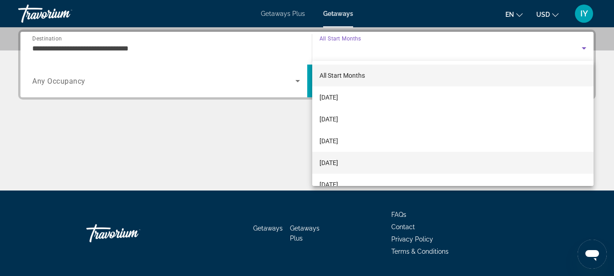
click at [338, 161] on span "[DATE]" at bounding box center [329, 162] width 19 height 11
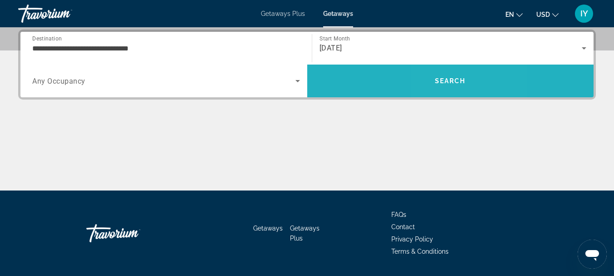
click at [446, 73] on span "Search" at bounding box center [450, 81] width 287 height 22
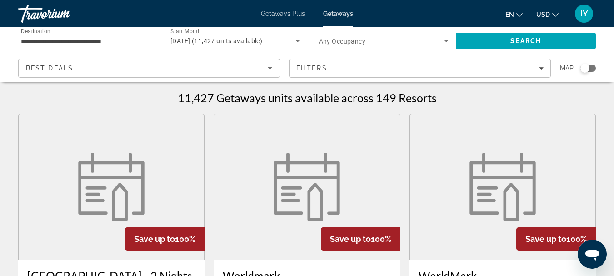
click at [608, 66] on div "**********" at bounding box center [307, 54] width 614 height 55
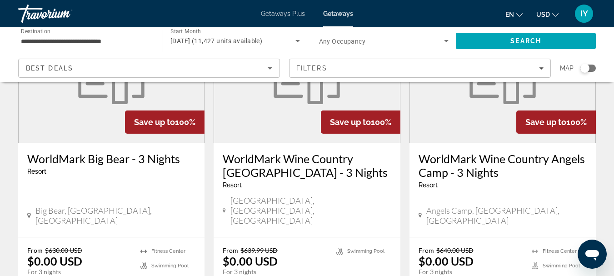
scroll to position [1292, 0]
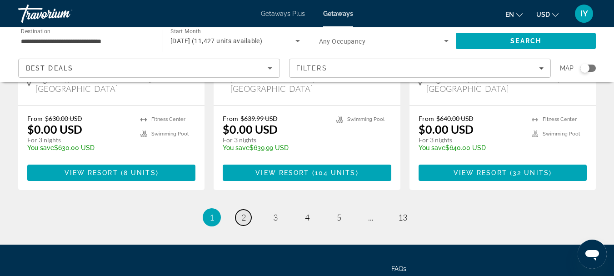
click at [244, 212] on span "2" at bounding box center [243, 217] width 5 height 10
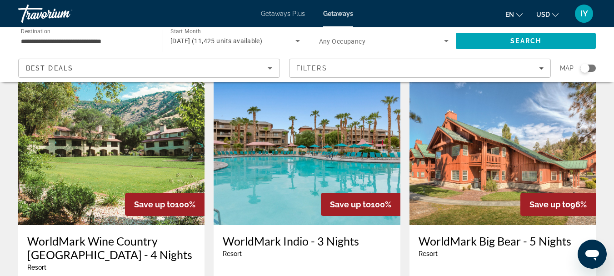
scroll to position [1098, 0]
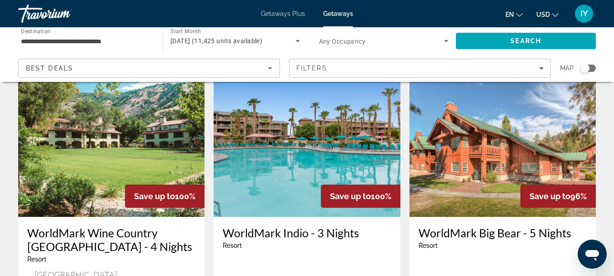
click at [271, 226] on h3 "WorldMark Indio - 3 Nights" at bounding box center [307, 233] width 168 height 14
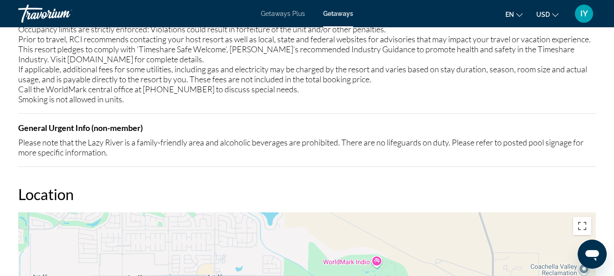
scroll to position [1775, 0]
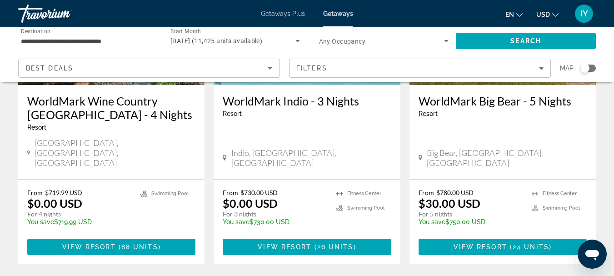
scroll to position [1233, 0]
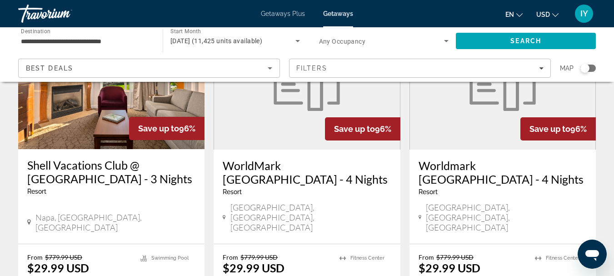
scroll to position [113, 0]
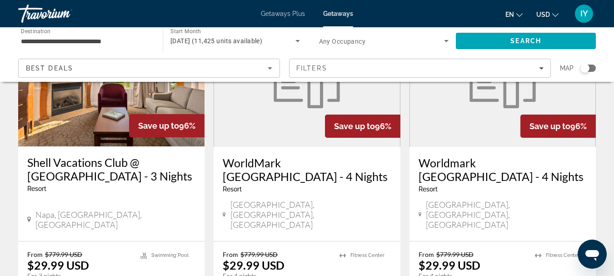
click at [96, 160] on h3 "Shell Vacations Club @ [GEOGRAPHIC_DATA] - 3 Nights" at bounding box center [111, 168] width 168 height 27
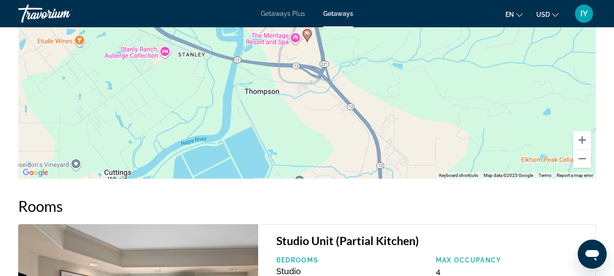
scroll to position [1317, 0]
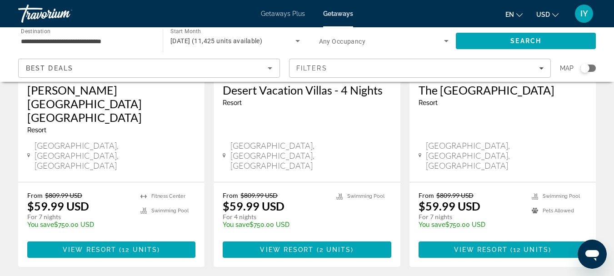
scroll to position [1230, 0]
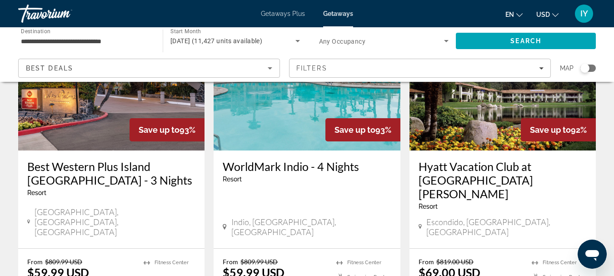
scroll to position [114, 0]
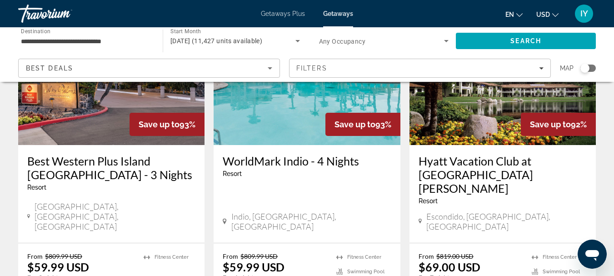
click at [453, 163] on h3 "Hyatt Vacation Club at [GEOGRAPHIC_DATA][PERSON_NAME]" at bounding box center [503, 174] width 168 height 41
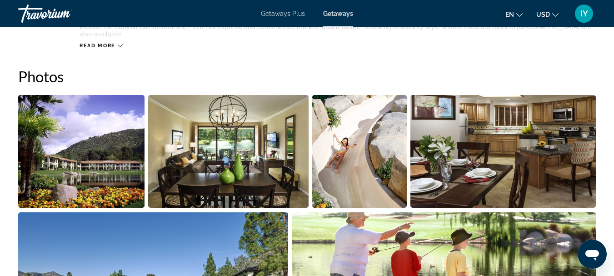
scroll to position [589, 0]
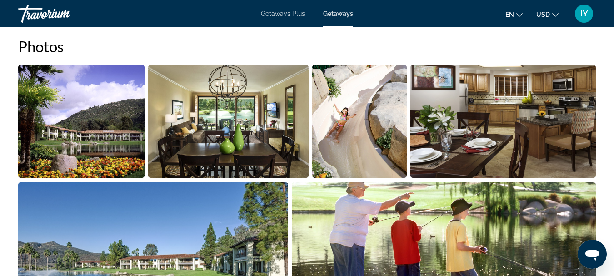
click at [111, 119] on img "Open full-screen image slider" at bounding box center [81, 121] width 126 height 113
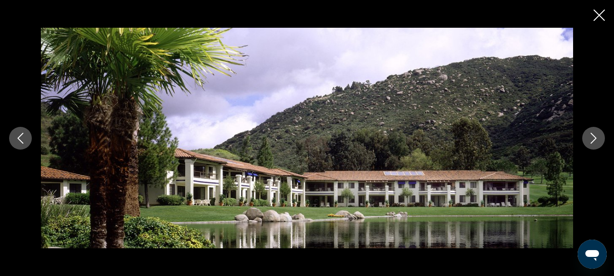
click at [365, 252] on div "prev next" at bounding box center [307, 138] width 614 height 276
click at [604, 139] on button "Next image" at bounding box center [593, 138] width 23 height 23
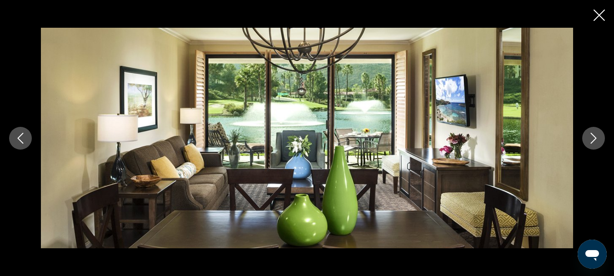
click at [604, 139] on button "Next image" at bounding box center [593, 138] width 23 height 23
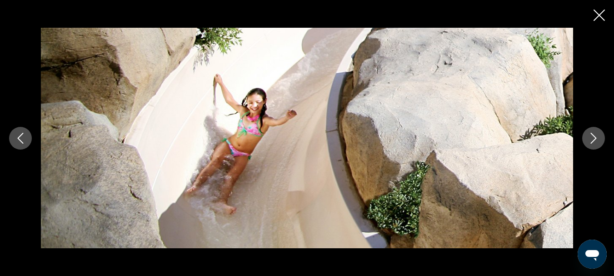
click at [604, 139] on button "Next image" at bounding box center [593, 138] width 23 height 23
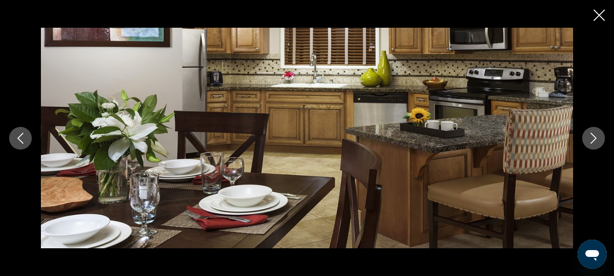
click at [604, 139] on button "Next image" at bounding box center [593, 138] width 23 height 23
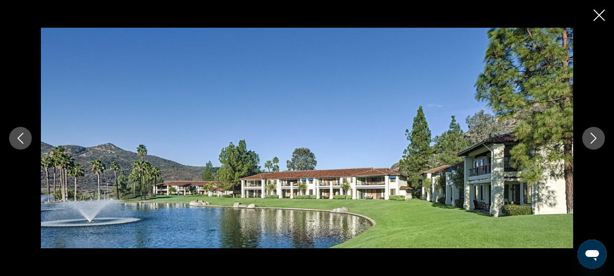
click at [604, 139] on button "Next image" at bounding box center [593, 138] width 23 height 23
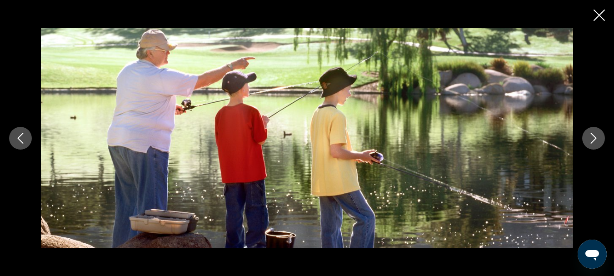
click at [604, 139] on button "Next image" at bounding box center [593, 138] width 23 height 23
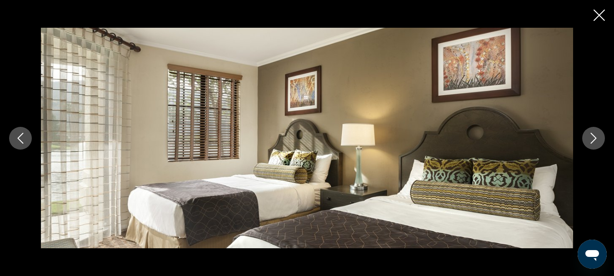
click at [604, 139] on button "Next image" at bounding box center [593, 138] width 23 height 23
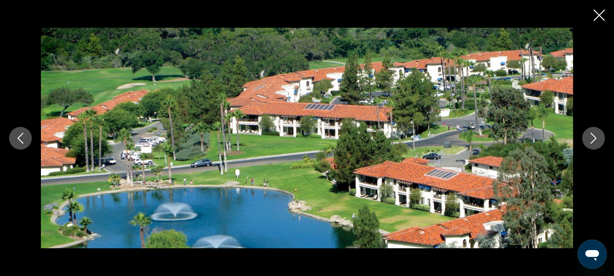
click at [604, 139] on button "Next image" at bounding box center [593, 138] width 23 height 23
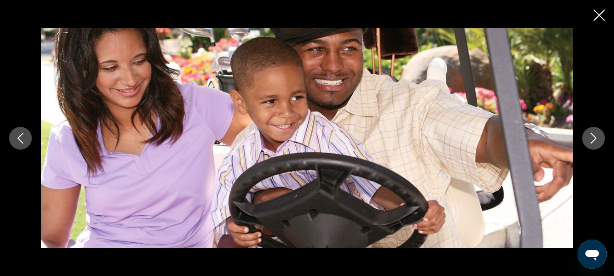
click at [604, 139] on button "Next image" at bounding box center [593, 138] width 23 height 23
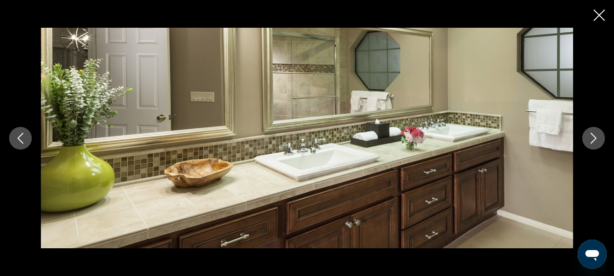
click at [604, 139] on button "Next image" at bounding box center [593, 138] width 23 height 23
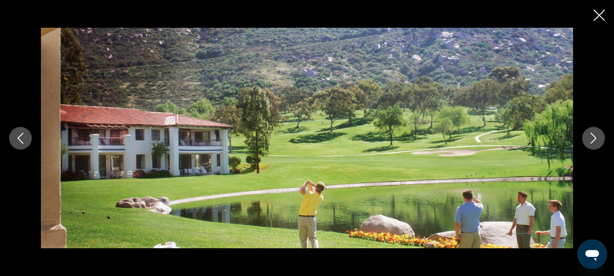
click at [604, 139] on button "Next image" at bounding box center [593, 138] width 23 height 23
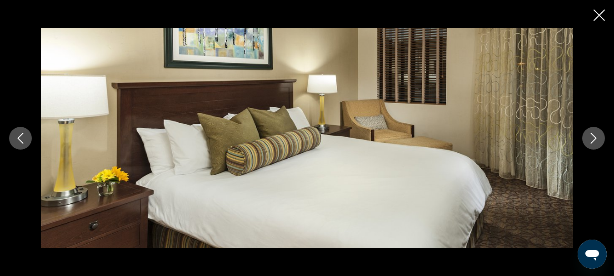
click at [604, 139] on button "Next image" at bounding box center [593, 138] width 23 height 23
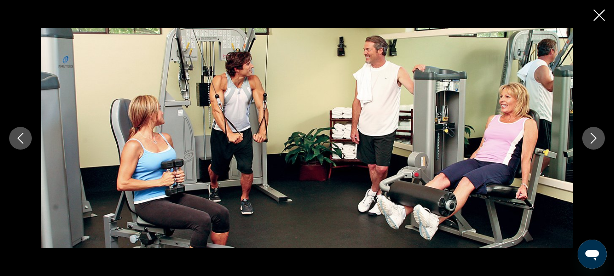
click at [604, 139] on button "Next image" at bounding box center [593, 138] width 23 height 23
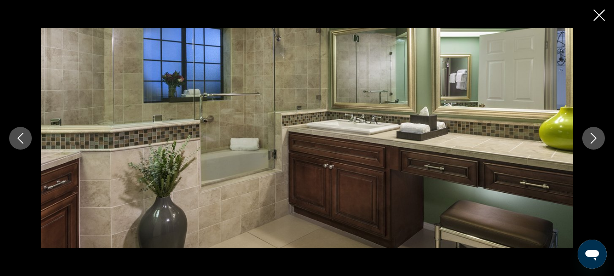
click at [604, 139] on button "Next image" at bounding box center [593, 138] width 23 height 23
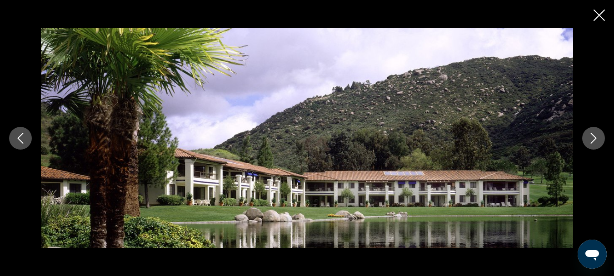
click at [601, 12] on icon "Close slideshow" at bounding box center [599, 15] width 11 height 11
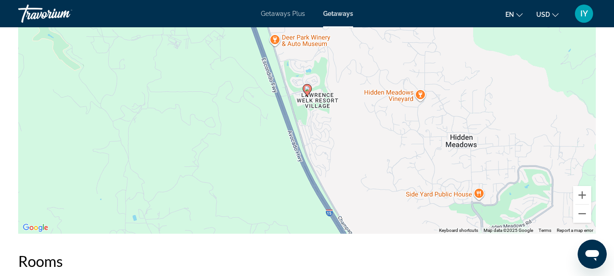
scroll to position [1592, 0]
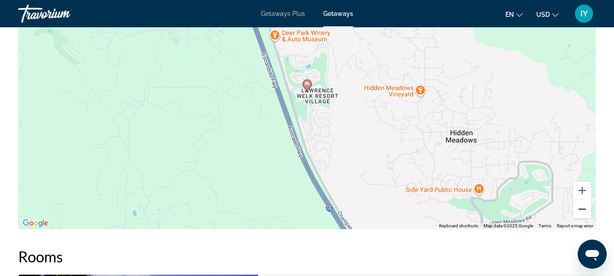
click at [584, 211] on button "Zoom out" at bounding box center [582, 209] width 18 height 18
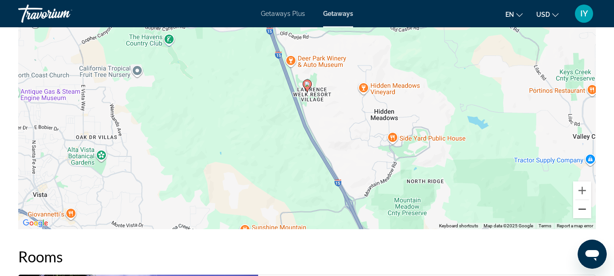
click at [584, 211] on button "Zoom out" at bounding box center [582, 209] width 18 height 18
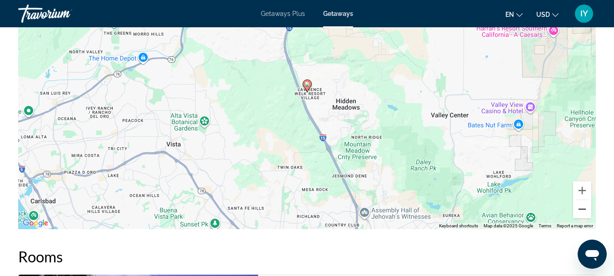
click at [584, 211] on button "Zoom out" at bounding box center [582, 209] width 18 height 18
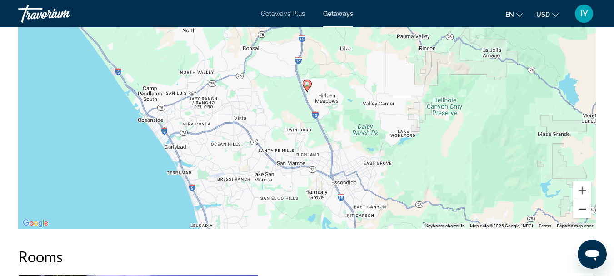
click at [584, 211] on button "Zoom out" at bounding box center [582, 209] width 18 height 18
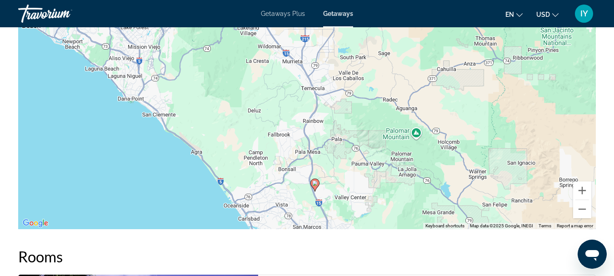
drag, startPoint x: 436, startPoint y: 115, endPoint x: 443, endPoint y: 216, distance: 100.7
click at [443, 216] on div "To activate drag with keyboard, press Alt + Enter. Once in keyboard drag state,…" at bounding box center [307, 92] width 578 height 273
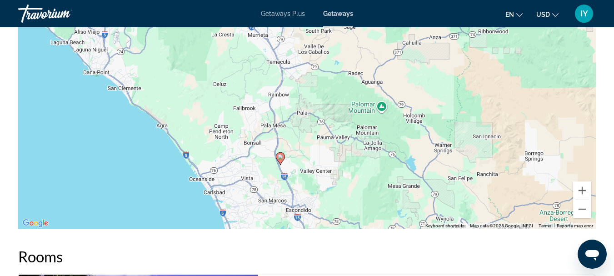
drag, startPoint x: 529, startPoint y: 90, endPoint x: 494, endPoint y: 67, distance: 41.7
click at [494, 67] on div "To activate drag with keyboard, press Alt + Enter. Once in keyboard drag state,…" at bounding box center [307, 92] width 578 height 273
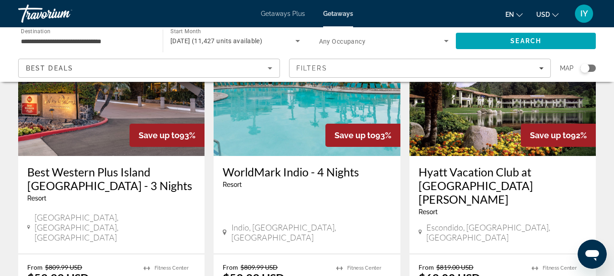
scroll to position [106, 0]
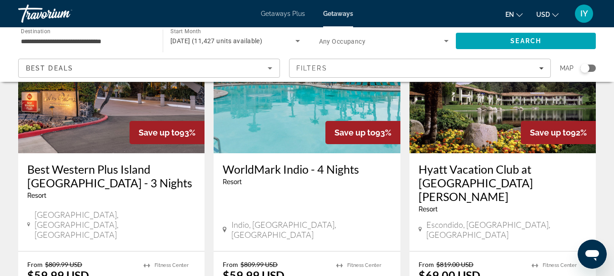
click at [274, 168] on h3 "WorldMark Indio - 4 Nights" at bounding box center [307, 169] width 168 height 14
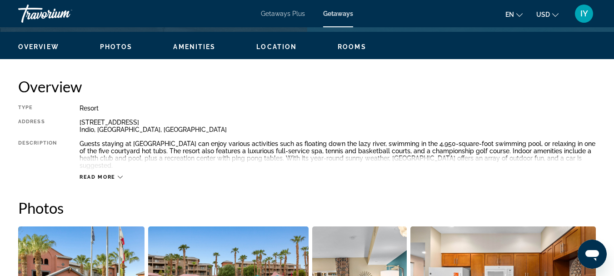
scroll to position [422, 0]
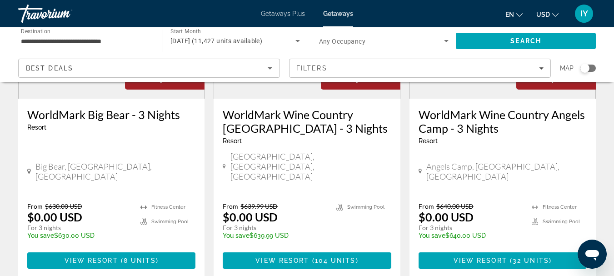
scroll to position [1292, 0]
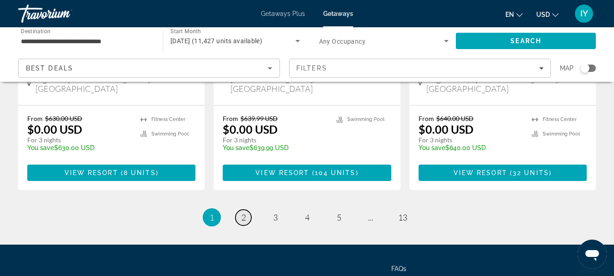
click at [243, 212] on span "2" at bounding box center [243, 217] width 5 height 10
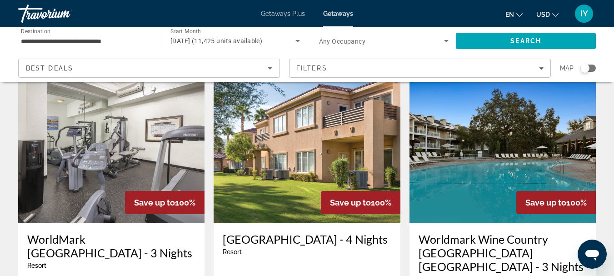
scroll to position [390, 0]
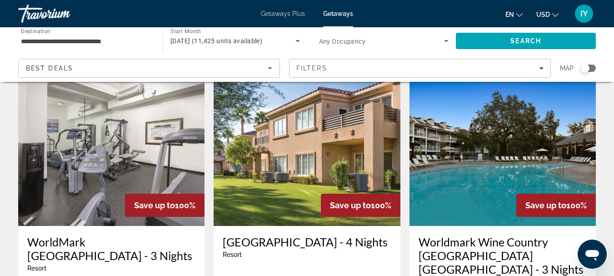
click at [289, 235] on h3 "[GEOGRAPHIC_DATA] - 4 Nights" at bounding box center [307, 242] width 168 height 14
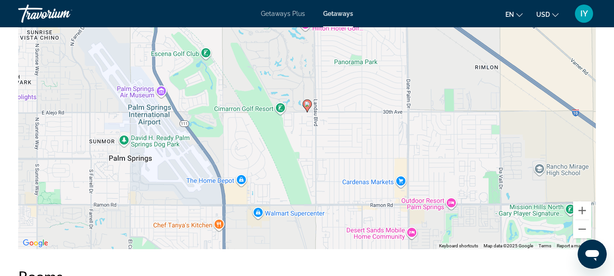
scroll to position [1400, 0]
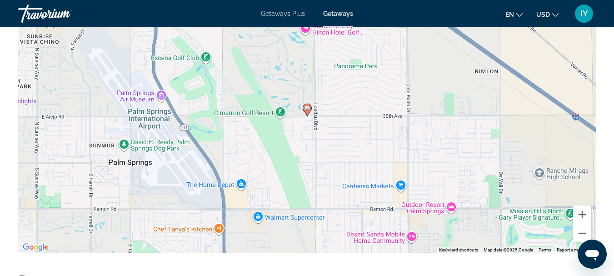
click at [295, 164] on div "To activate drag with keyboard, press Alt + Enter. Once in keyboard drag state,…" at bounding box center [307, 116] width 578 height 273
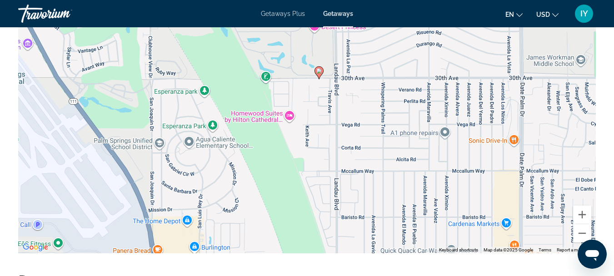
click at [295, 164] on div "To activate drag with keyboard, press Alt + Enter. Once in keyboard drag state,…" at bounding box center [307, 116] width 578 height 273
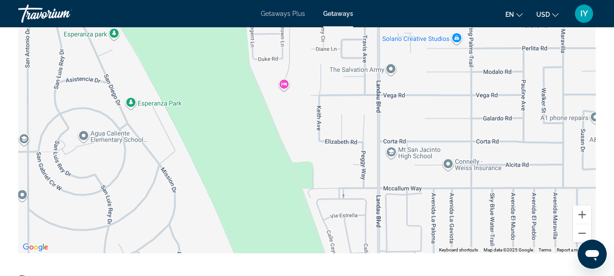
click at [285, 94] on div "To activate drag with keyboard, press Alt + Enter. Once in keyboard drag state,…" at bounding box center [307, 116] width 578 height 273
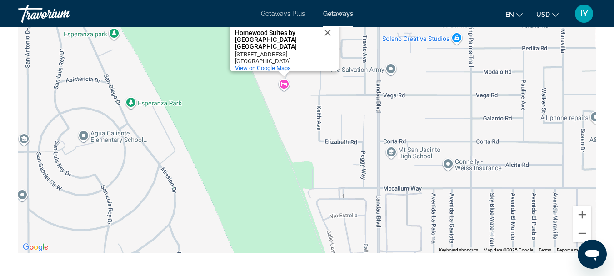
click at [296, 115] on div "To activate drag with keyboard, press Alt + Enter. Once in keyboard drag state,…" at bounding box center [307, 116] width 578 height 273
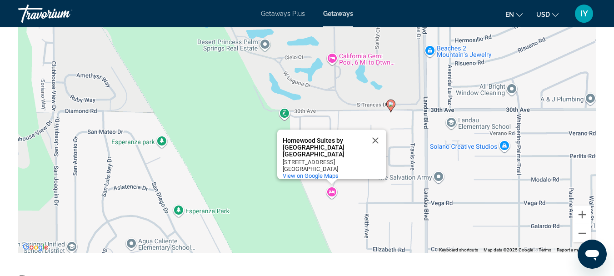
drag, startPoint x: 391, startPoint y: 85, endPoint x: 439, endPoint y: 194, distance: 118.7
click at [439, 194] on div "To activate drag with keyboard, press Alt + Enter. Once in keyboard drag state,…" at bounding box center [307, 116] width 578 height 273
click at [374, 149] on button "Close" at bounding box center [376, 141] width 22 height 22
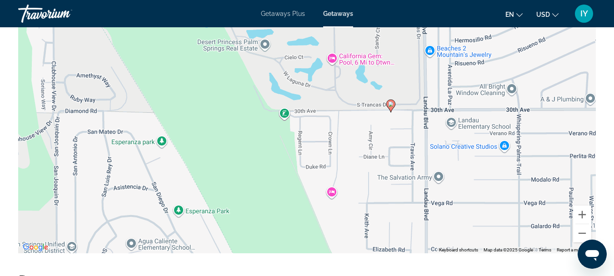
click at [384, 131] on div "To activate drag with keyboard, press Alt + Enter. Once in keyboard drag state,…" at bounding box center [307, 116] width 578 height 273
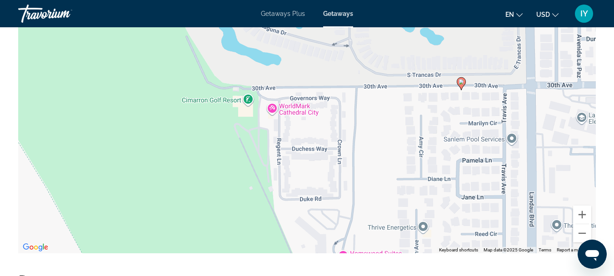
drag, startPoint x: 253, startPoint y: 160, endPoint x: 317, endPoint y: 146, distance: 65.6
click at [317, 146] on div "To activate drag with keyboard, press Alt + Enter. Once in keyboard drag state,…" at bounding box center [307, 116] width 578 height 273
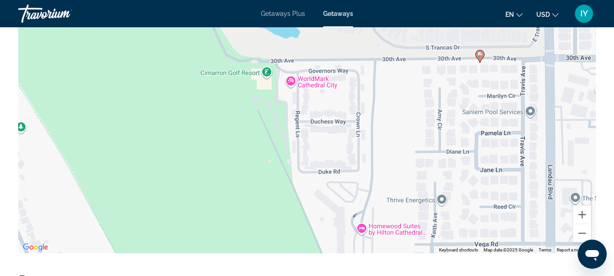
drag, startPoint x: 305, startPoint y: 142, endPoint x: 325, endPoint y: 115, distance: 33.6
click at [325, 115] on div "To activate drag with keyboard, press Alt + Enter. Once in keyboard drag state,…" at bounding box center [307, 116] width 578 height 273
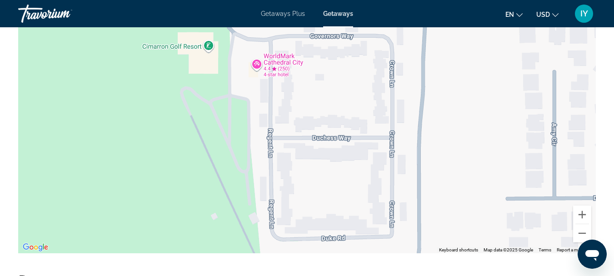
click at [325, 115] on div "To activate drag with keyboard, press Alt + Enter. Once in keyboard drag state,…" at bounding box center [307, 116] width 578 height 273
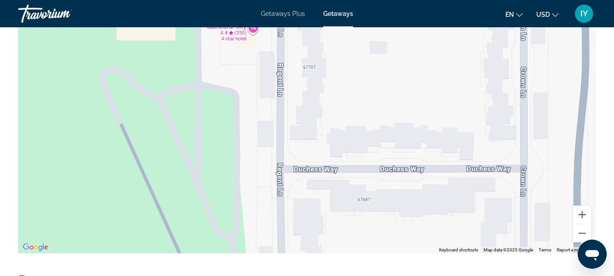
drag, startPoint x: 288, startPoint y: 70, endPoint x: 355, endPoint y: 77, distance: 67.2
click at [355, 77] on div "Main content" at bounding box center [307, 116] width 578 height 273
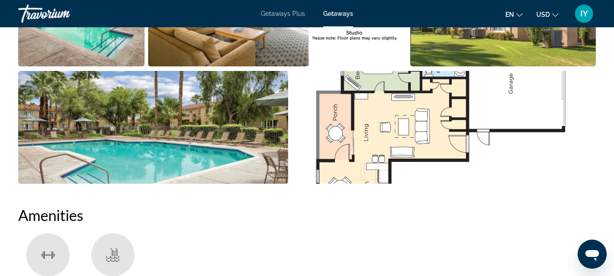
scroll to position [678, 0]
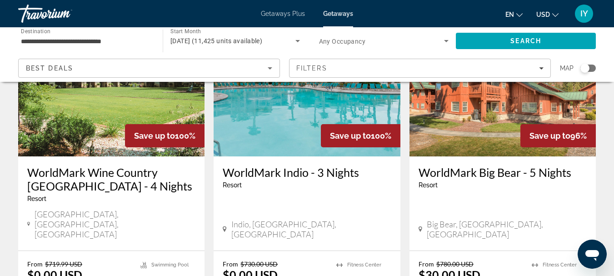
scroll to position [1205, 0]
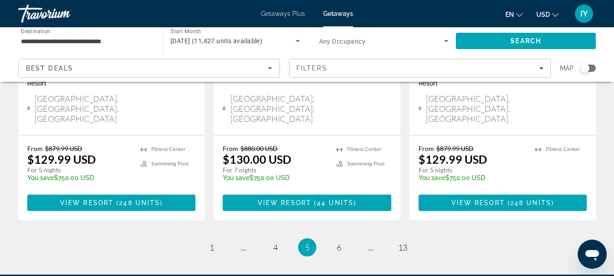
scroll to position [1290, 0]
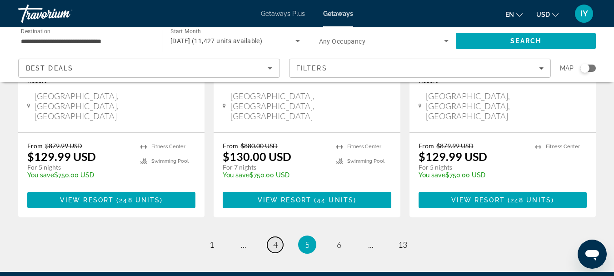
click at [277, 240] on span "4" at bounding box center [275, 245] width 5 height 10
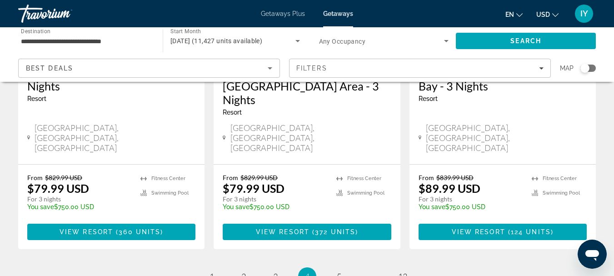
scroll to position [1244, 0]
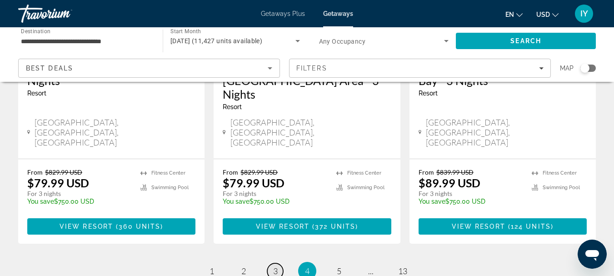
click at [274, 266] on span "3" at bounding box center [275, 271] width 5 height 10
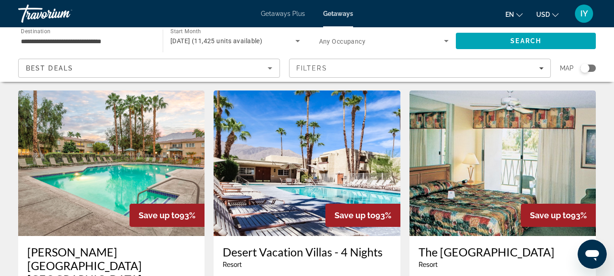
scroll to position [1074, 0]
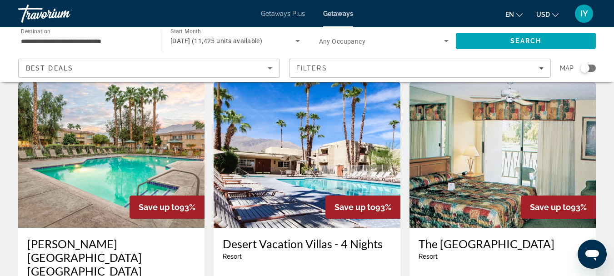
click at [81, 237] on h3 "[PERSON_NAME][GEOGRAPHIC_DATA] [GEOGRAPHIC_DATA]" at bounding box center [111, 257] width 168 height 41
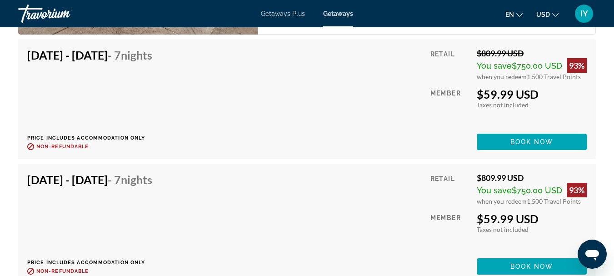
scroll to position [1808, 0]
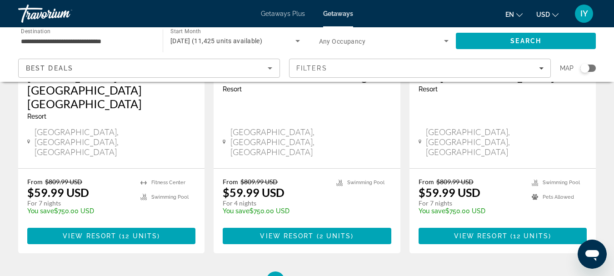
scroll to position [1239, 0]
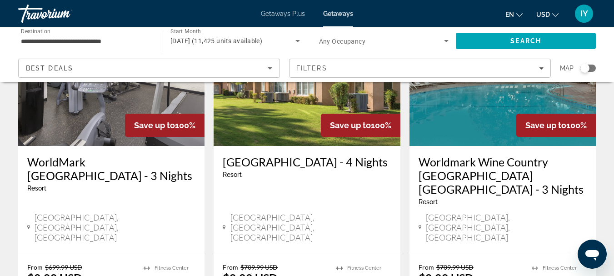
scroll to position [467, 0]
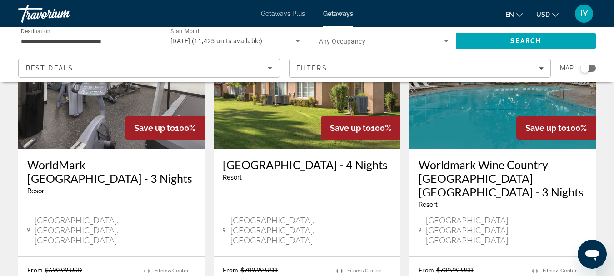
click at [295, 158] on h3 "[GEOGRAPHIC_DATA] - 4 Nights" at bounding box center [307, 165] width 168 height 14
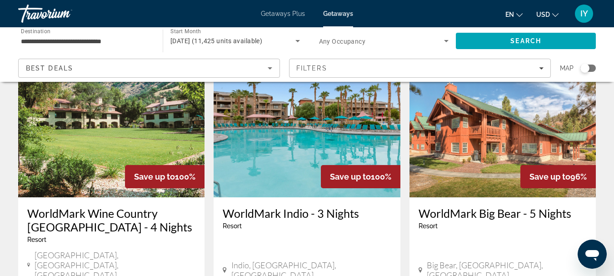
scroll to position [1246, 0]
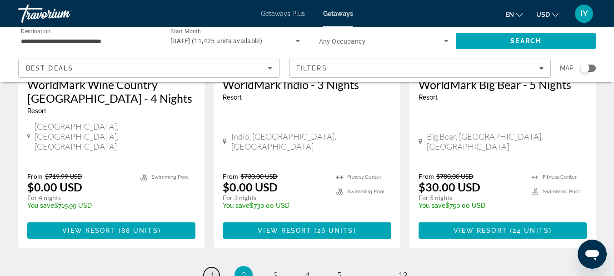
click at [210, 270] on span "1" at bounding box center [212, 275] width 5 height 10
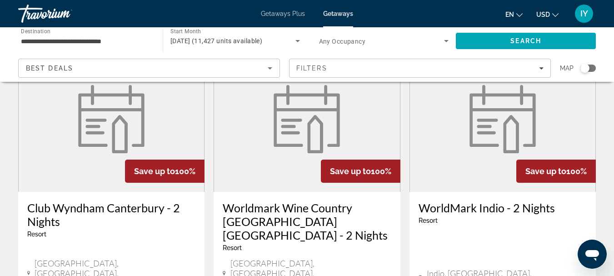
scroll to position [732, 0]
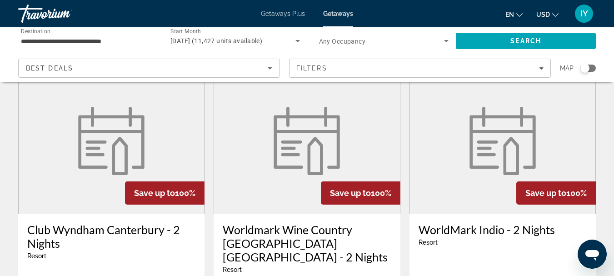
click at [465, 160] on figure "Main content" at bounding box center [503, 140] width 186 height 145
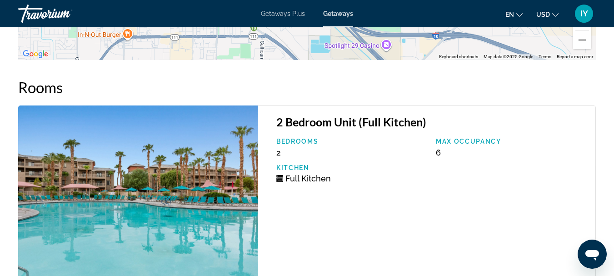
scroll to position [1906, 0]
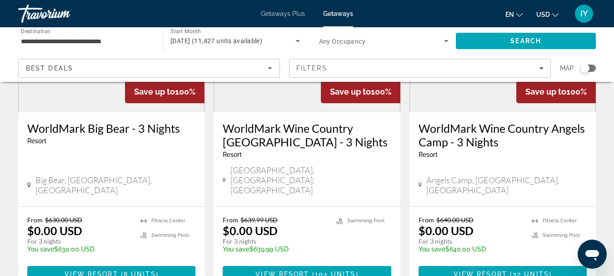
scroll to position [1202, 0]
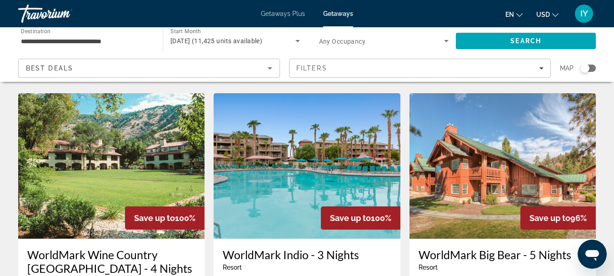
scroll to position [1095, 0]
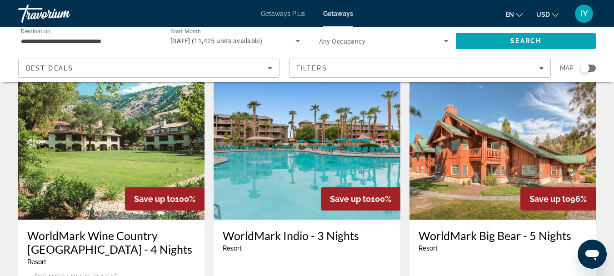
click at [278, 229] on h3 "WorldMark Indio - 3 Nights" at bounding box center [307, 236] width 168 height 14
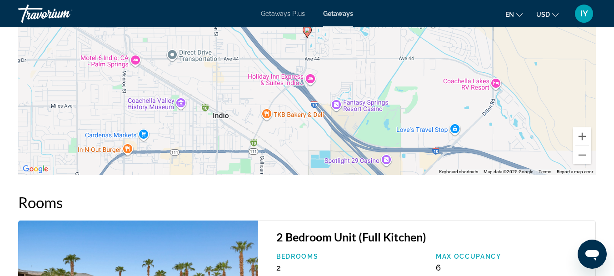
scroll to position [1780, 0]
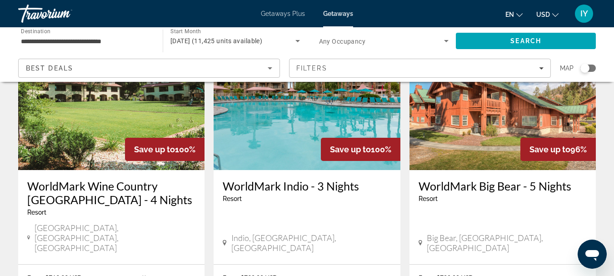
scroll to position [1164, 0]
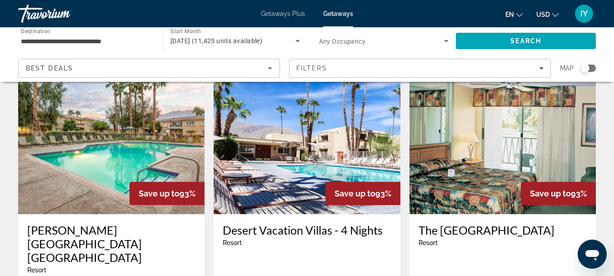
scroll to position [1090, 0]
